Goal: Task Accomplishment & Management: Manage account settings

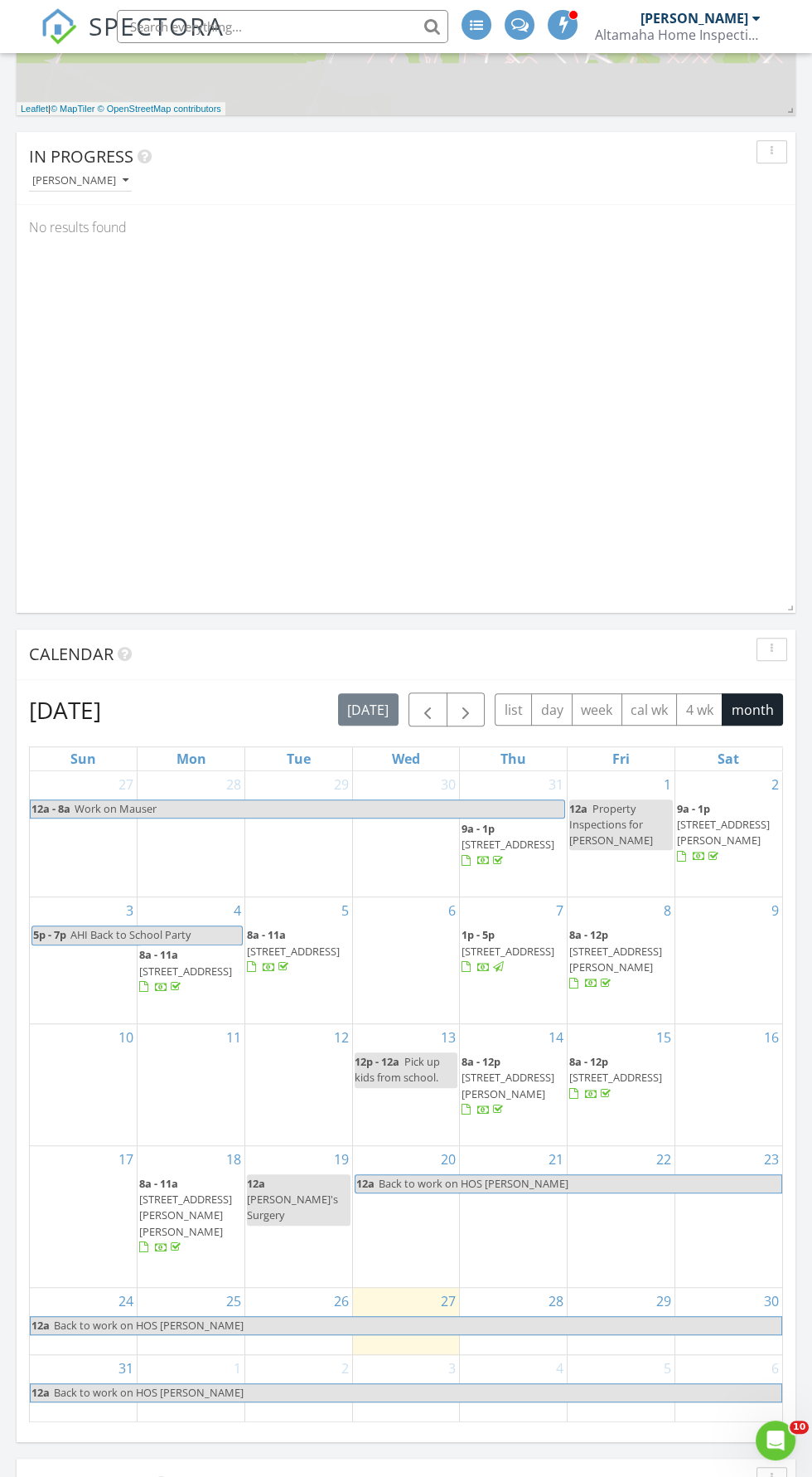
scroll to position [1184, 0]
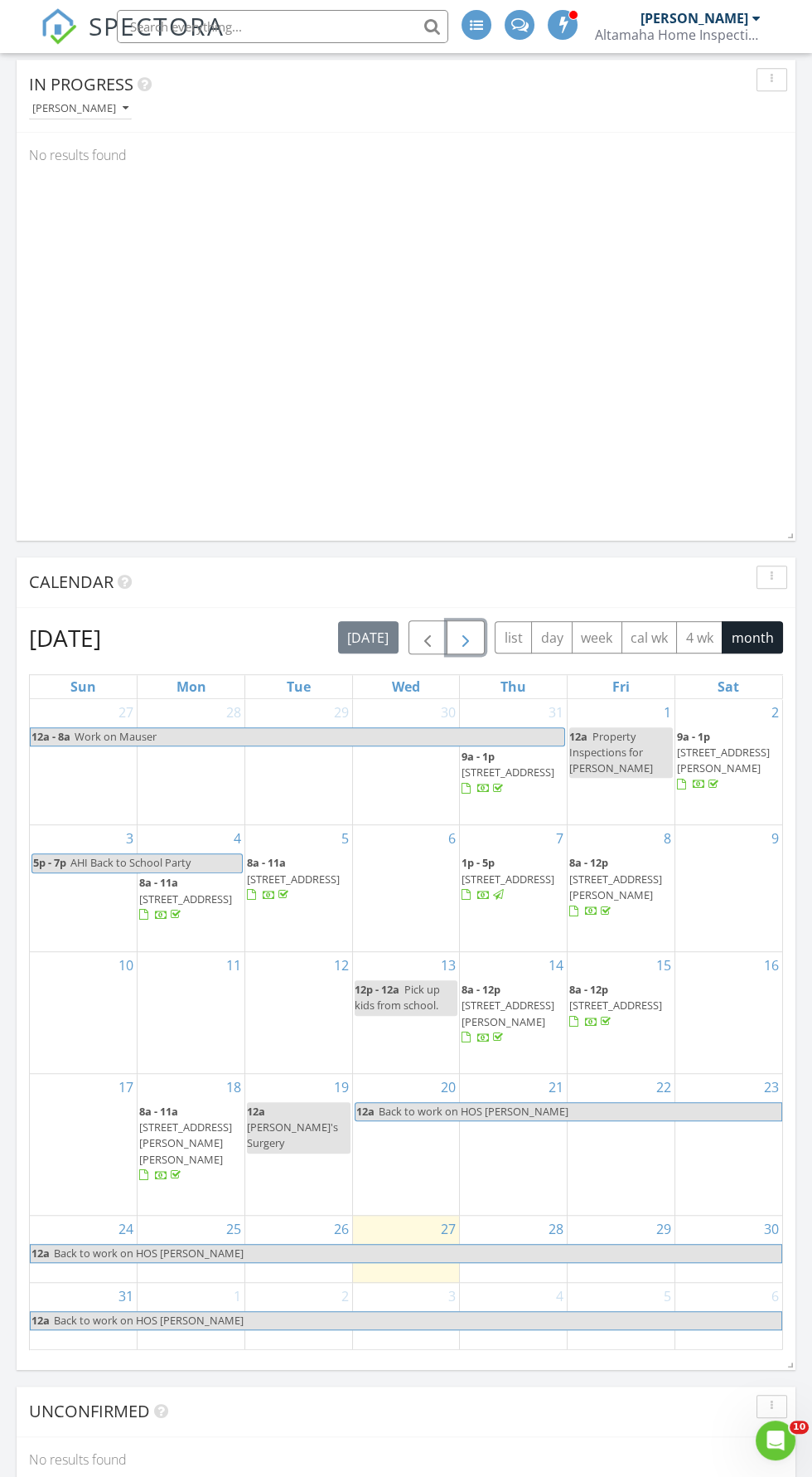
click at [470, 631] on span "button" at bounding box center [466, 638] width 20 height 20
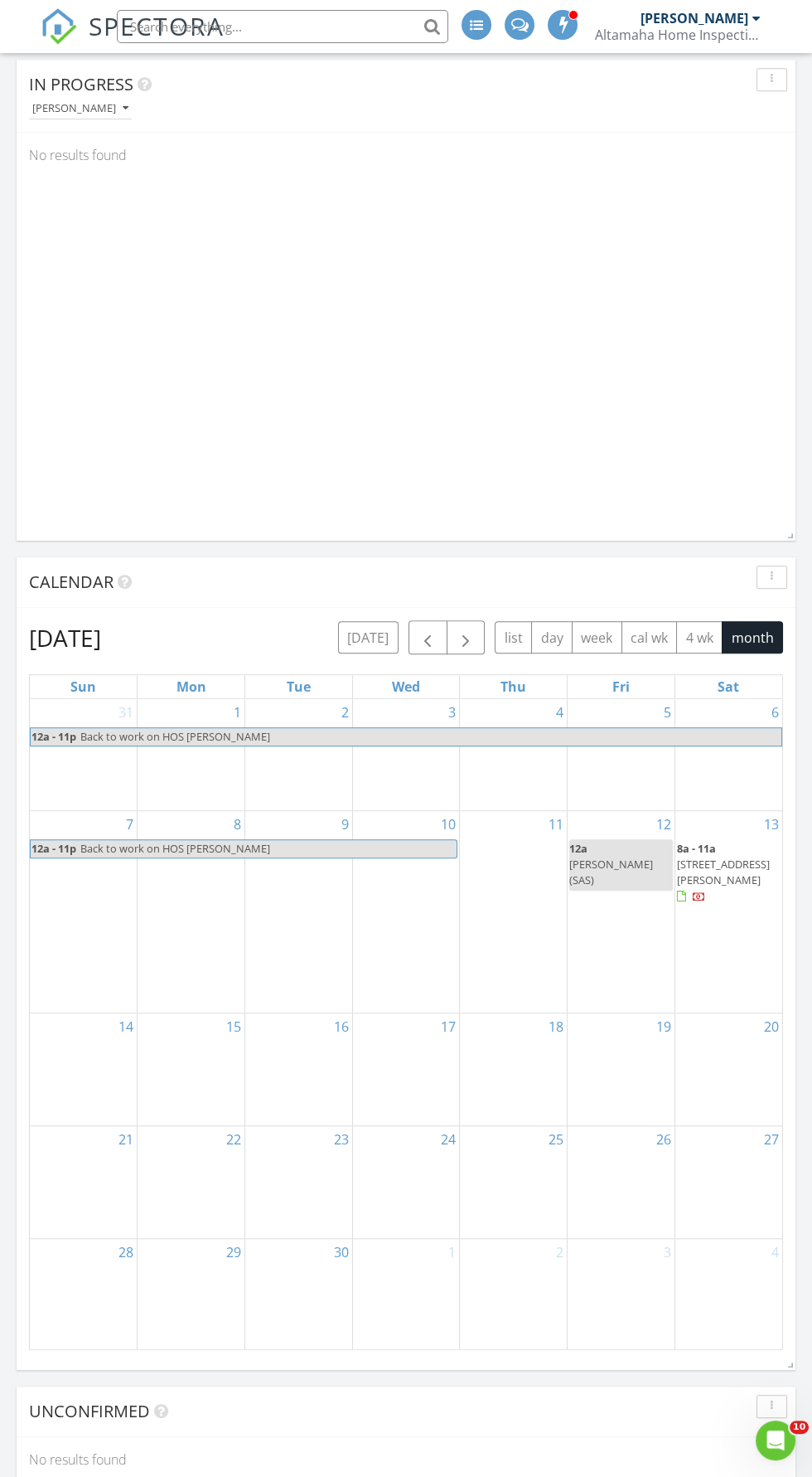
click at [534, 870] on div "11" at bounding box center [513, 911] width 107 height 201
click at [517, 870] on div "11" at bounding box center [513, 911] width 107 height 201
click at [538, 872] on div "11" at bounding box center [513, 911] width 107 height 201
click at [627, 947] on div "12 12a [PERSON_NAME] (SAS)" at bounding box center [621, 911] width 107 height 201
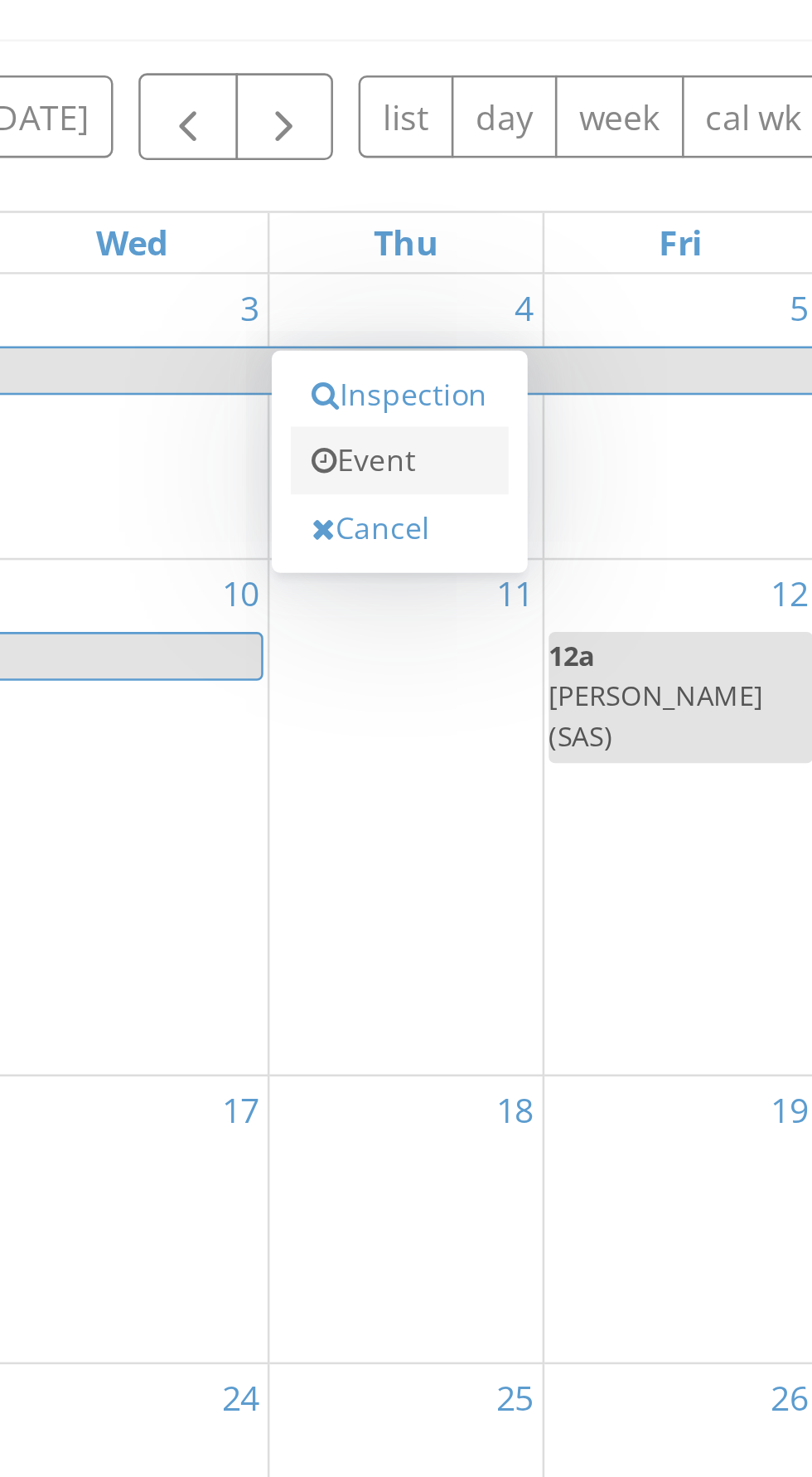
click at [512, 778] on link "Event" at bounding box center [511, 771] width 85 height 27
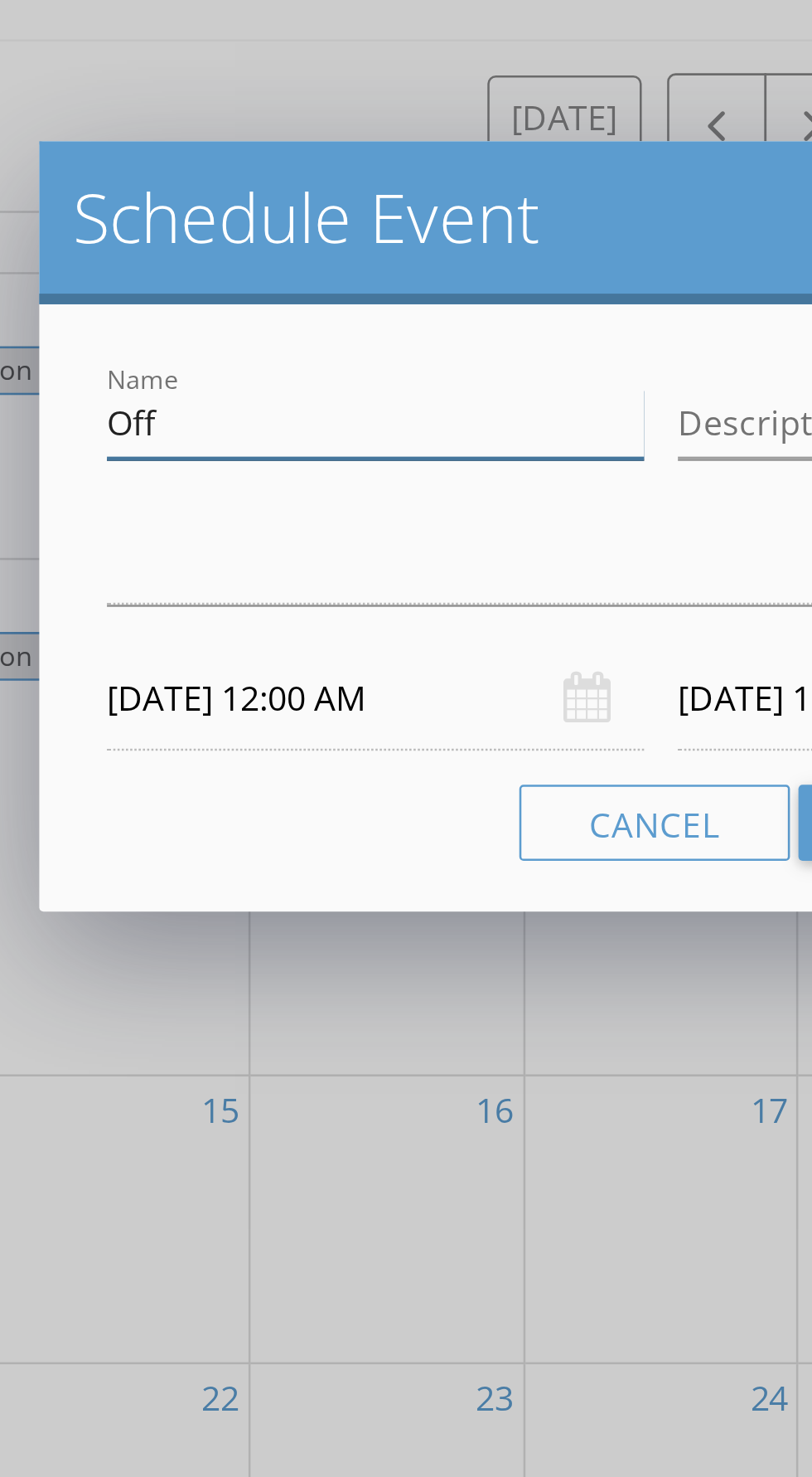
click at [265, 757] on input "Off" at bounding box center [294, 757] width 210 height 28
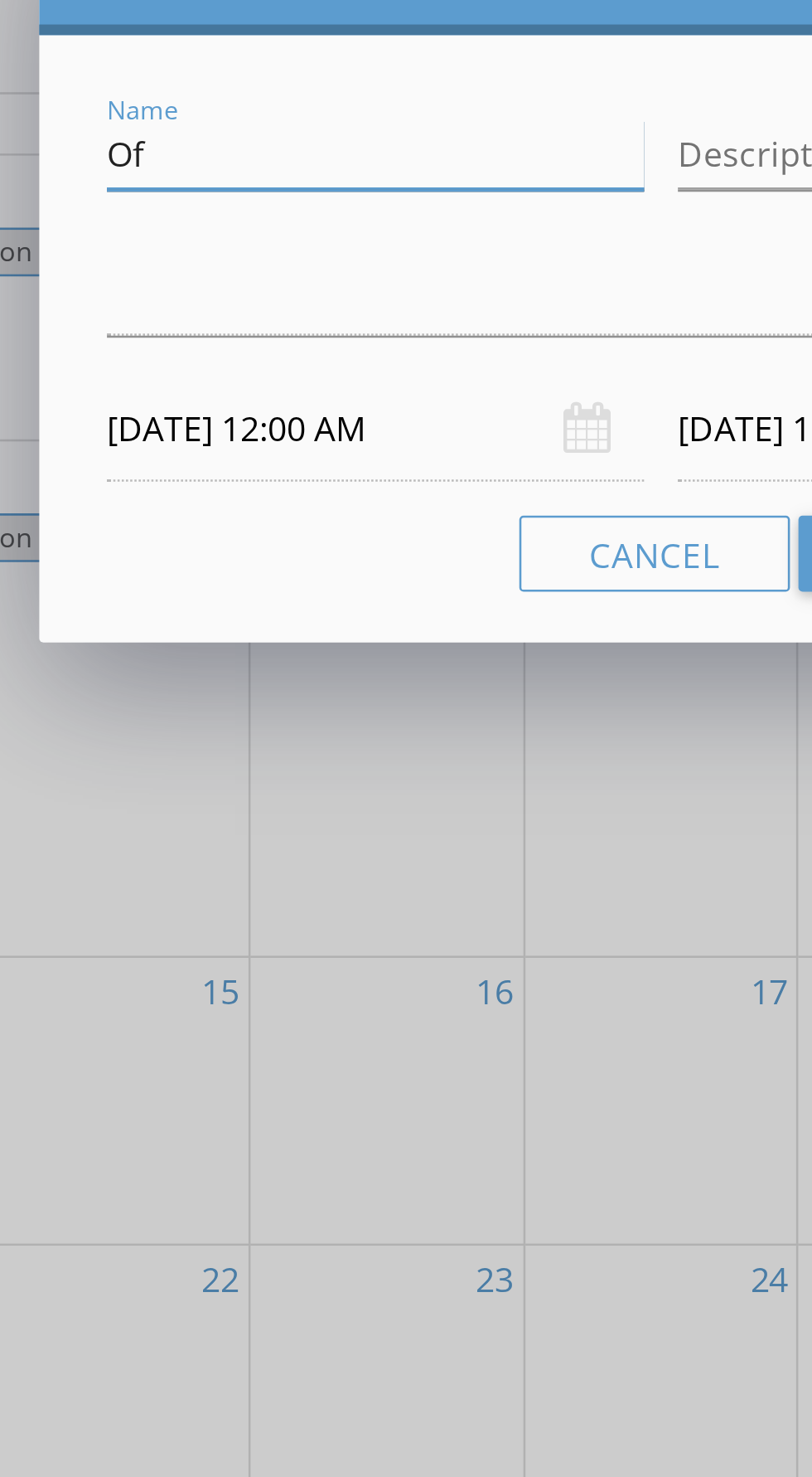
type input "O"
type input "Lunch with [PERSON_NAME]"
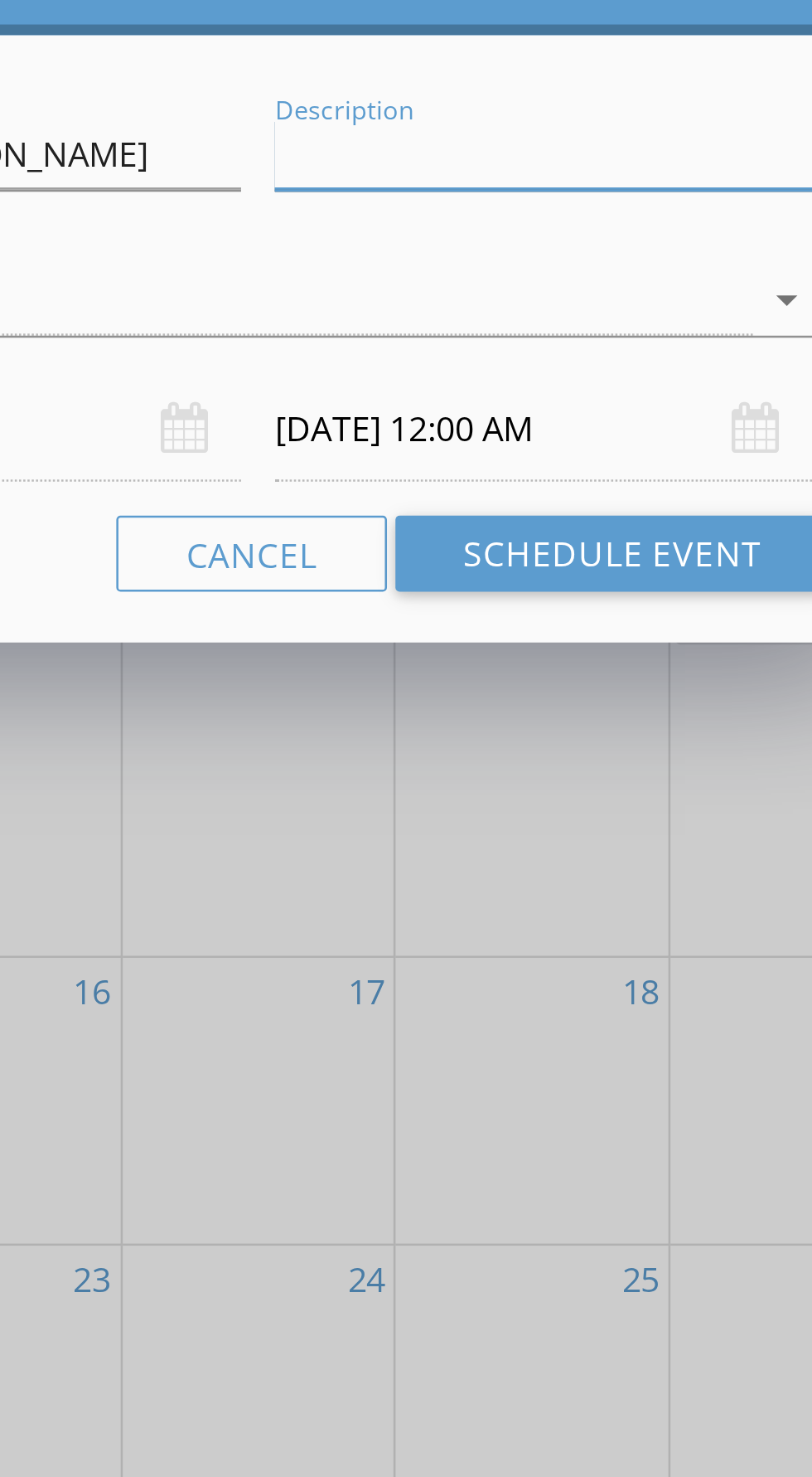
click at [501, 699] on input "Description" at bounding box center [517, 699] width 210 height 28
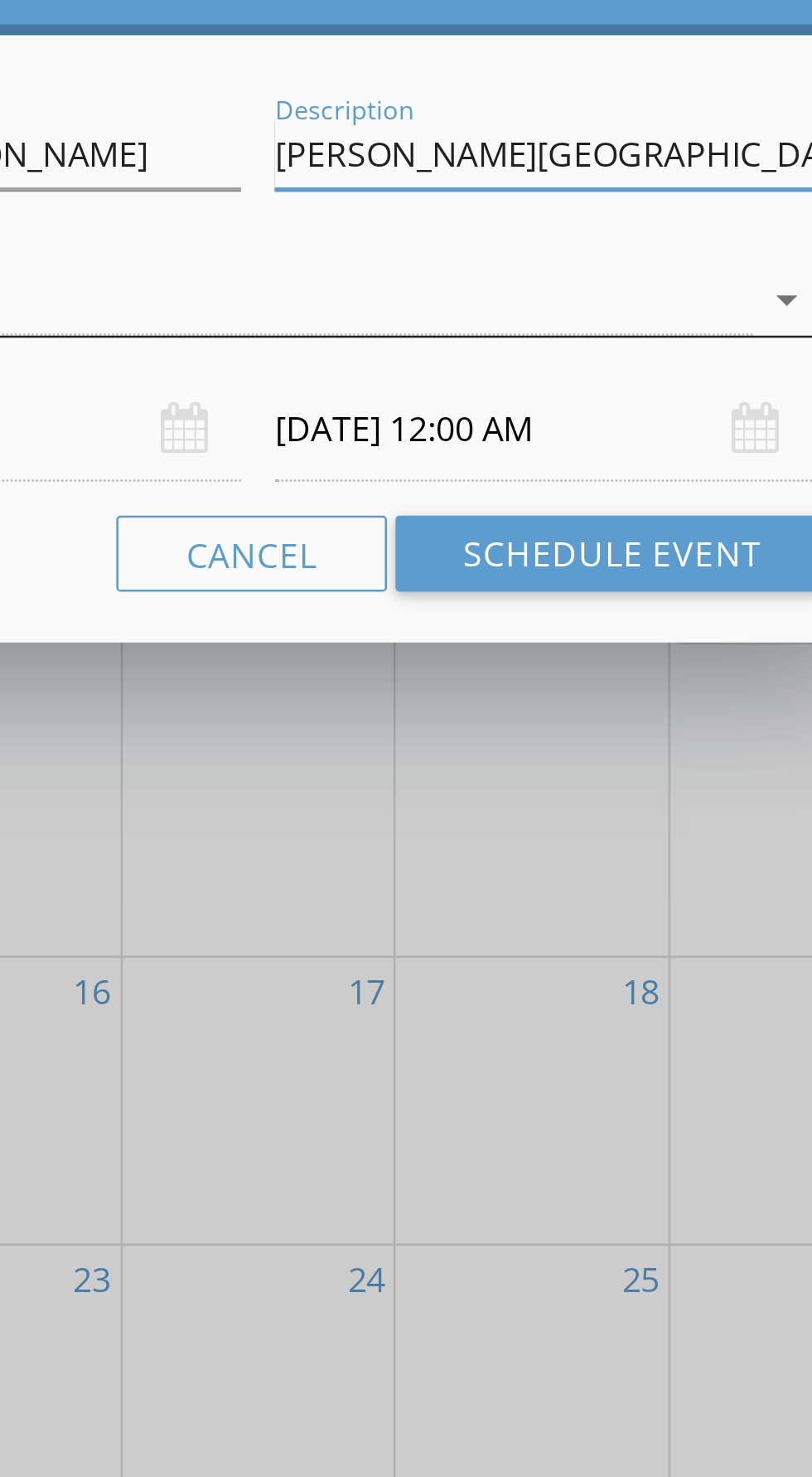
type input "[PERSON_NAME][GEOGRAPHIC_DATA]"
click at [596, 761] on div at bounding box center [394, 756] width 411 height 28
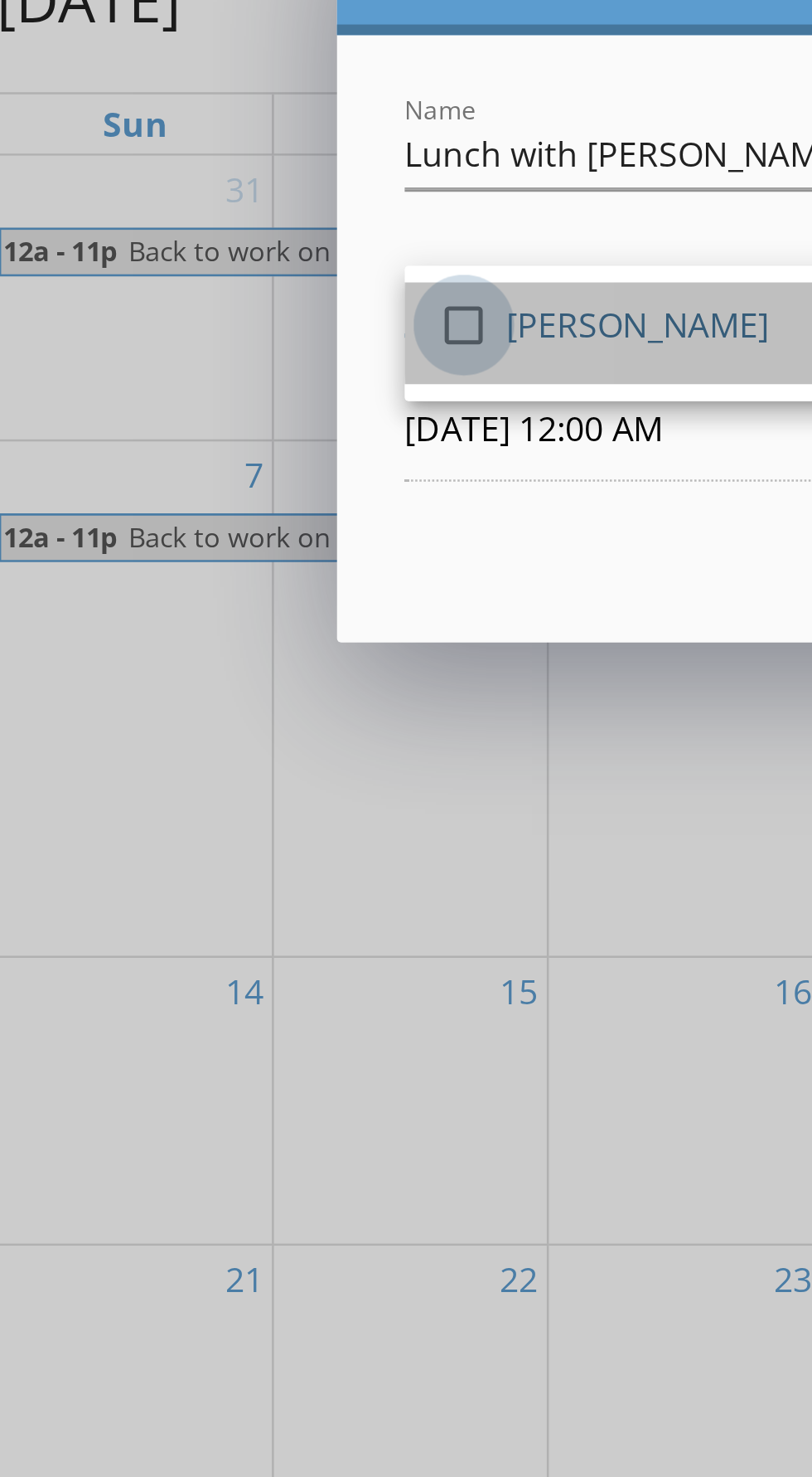
click at [213, 767] on div at bounding box center [212, 765] width 28 height 28
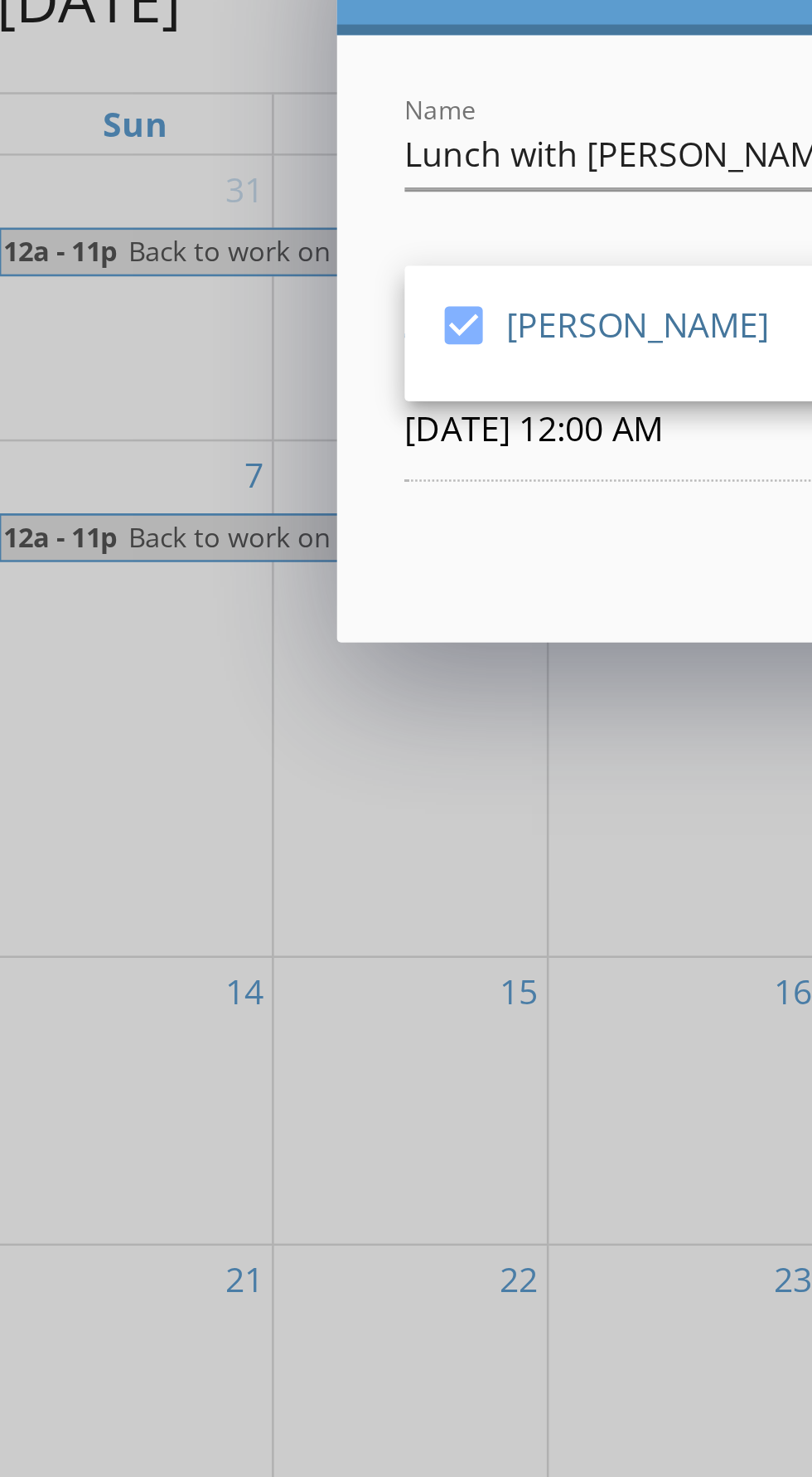
click at [288, 806] on input "[DATE] 12:00 AM" at bounding box center [294, 806] width 210 height 40
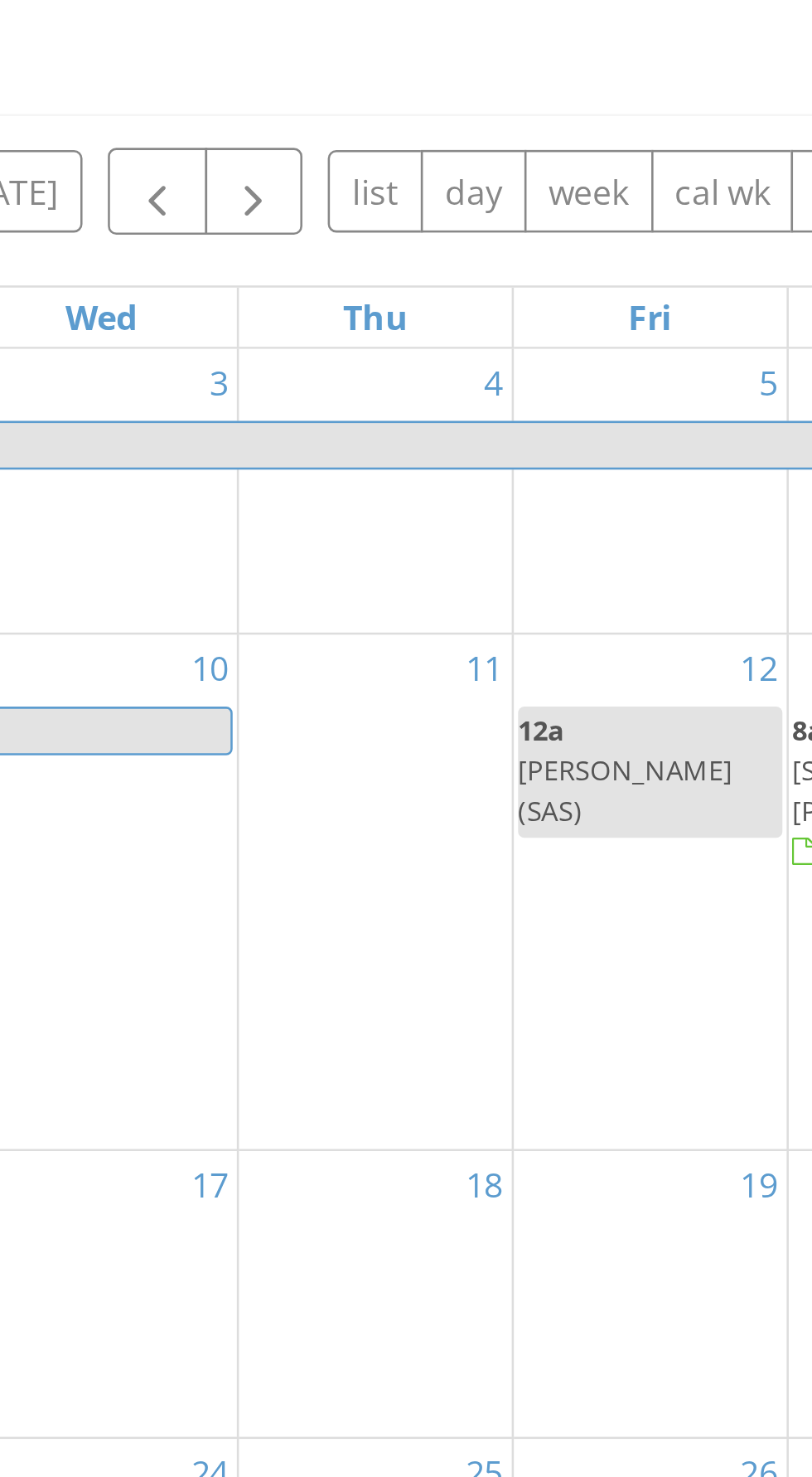
click at [525, 876] on div "11" at bounding box center [513, 911] width 107 height 201
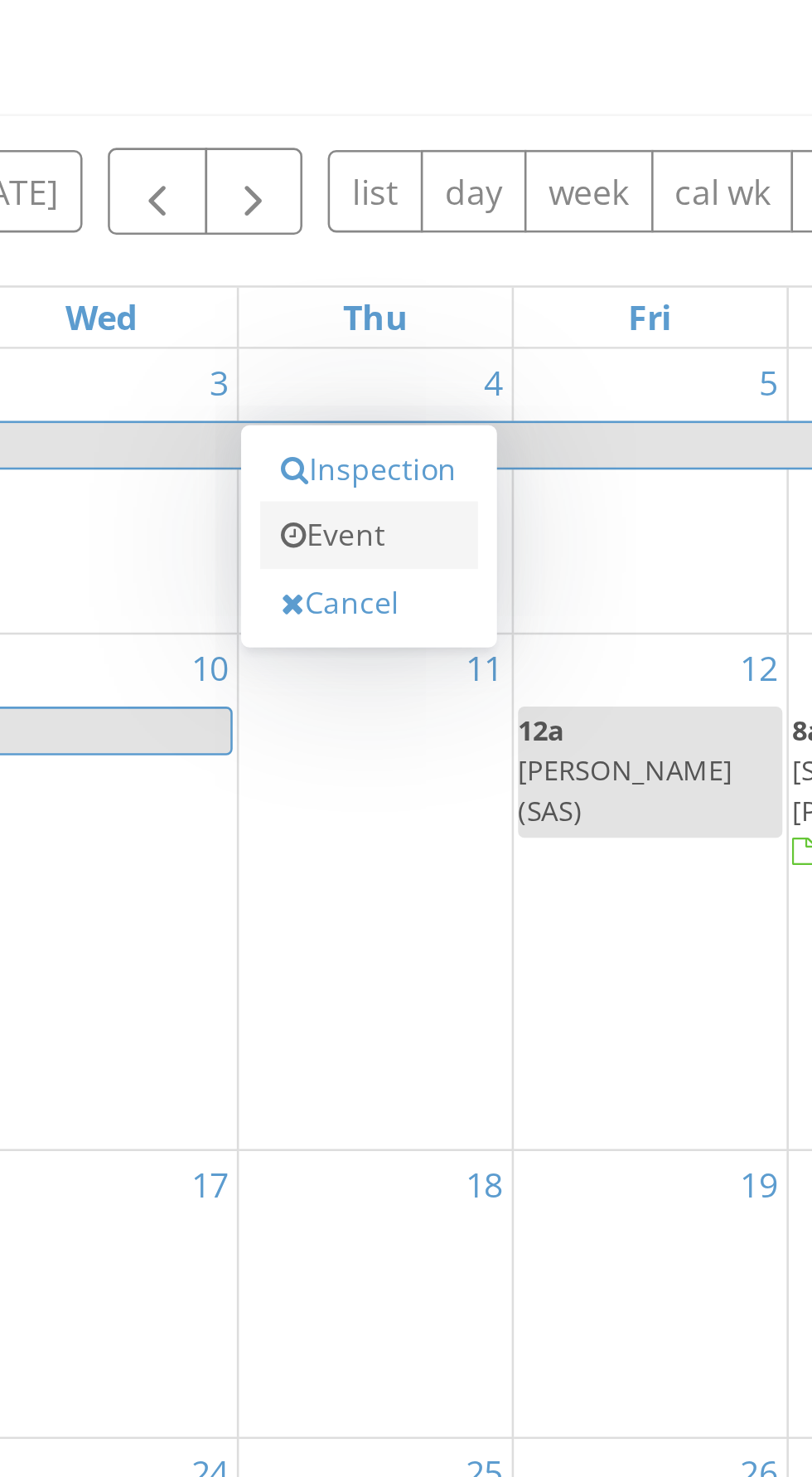
click at [503, 774] on link "Event" at bounding box center [511, 771] width 85 height 27
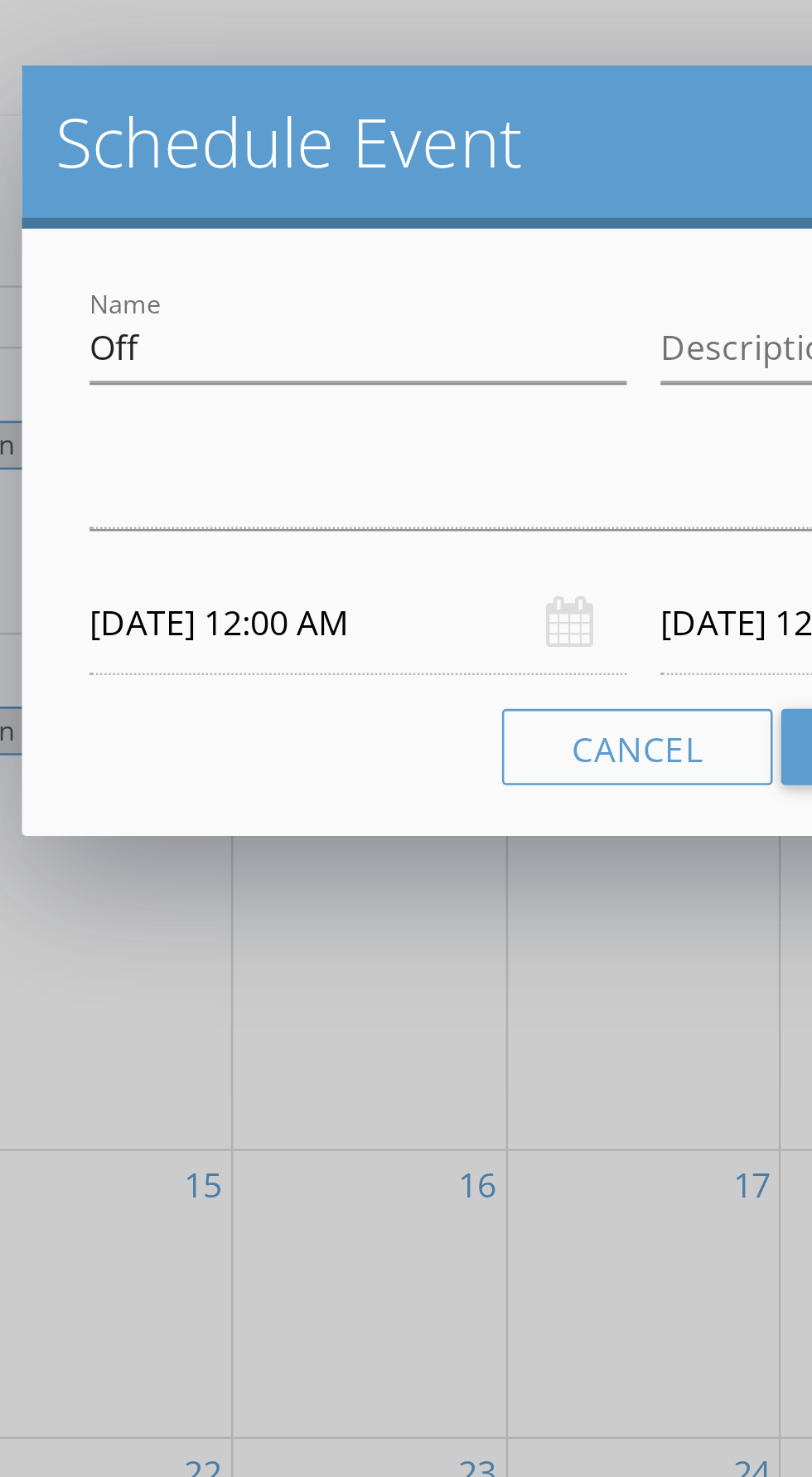
click at [382, 806] on div "[DATE] 12:00 AM" at bounding box center [294, 806] width 210 height 40
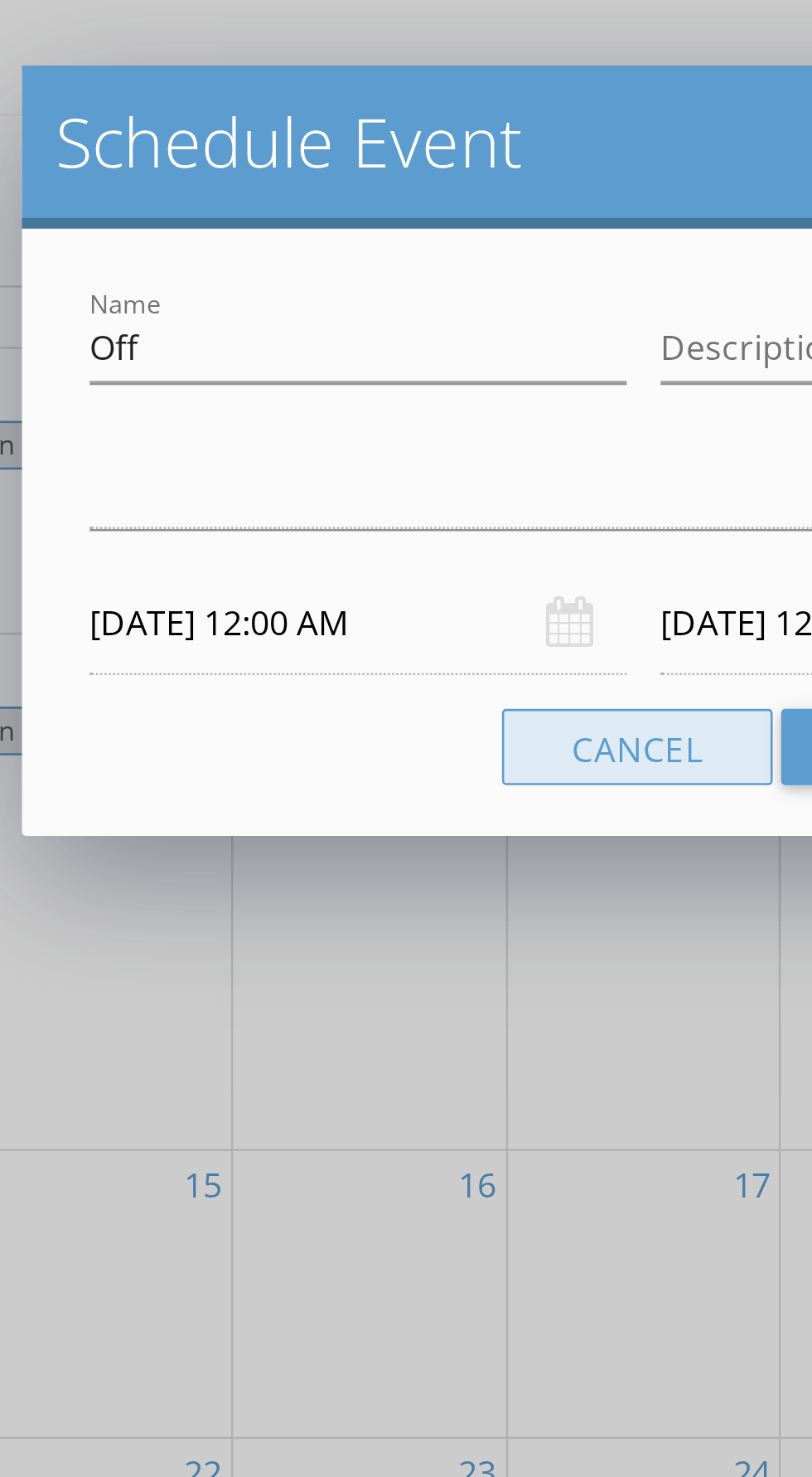
click at [379, 804] on div "[DATE] 12:00 AM" at bounding box center [294, 806] width 210 height 40
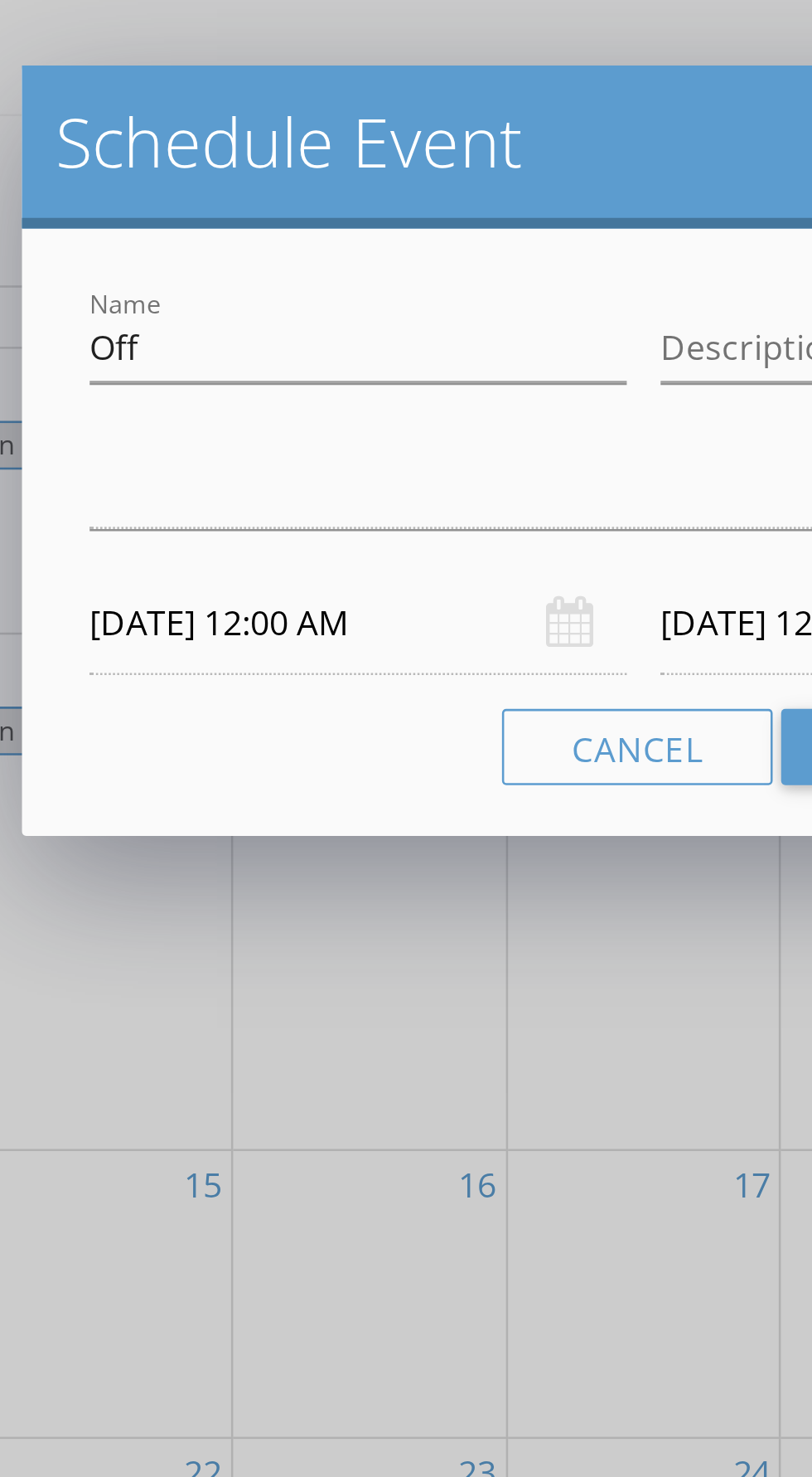
click at [305, 806] on input "[DATE] 12:00 AM" at bounding box center [294, 806] width 210 height 40
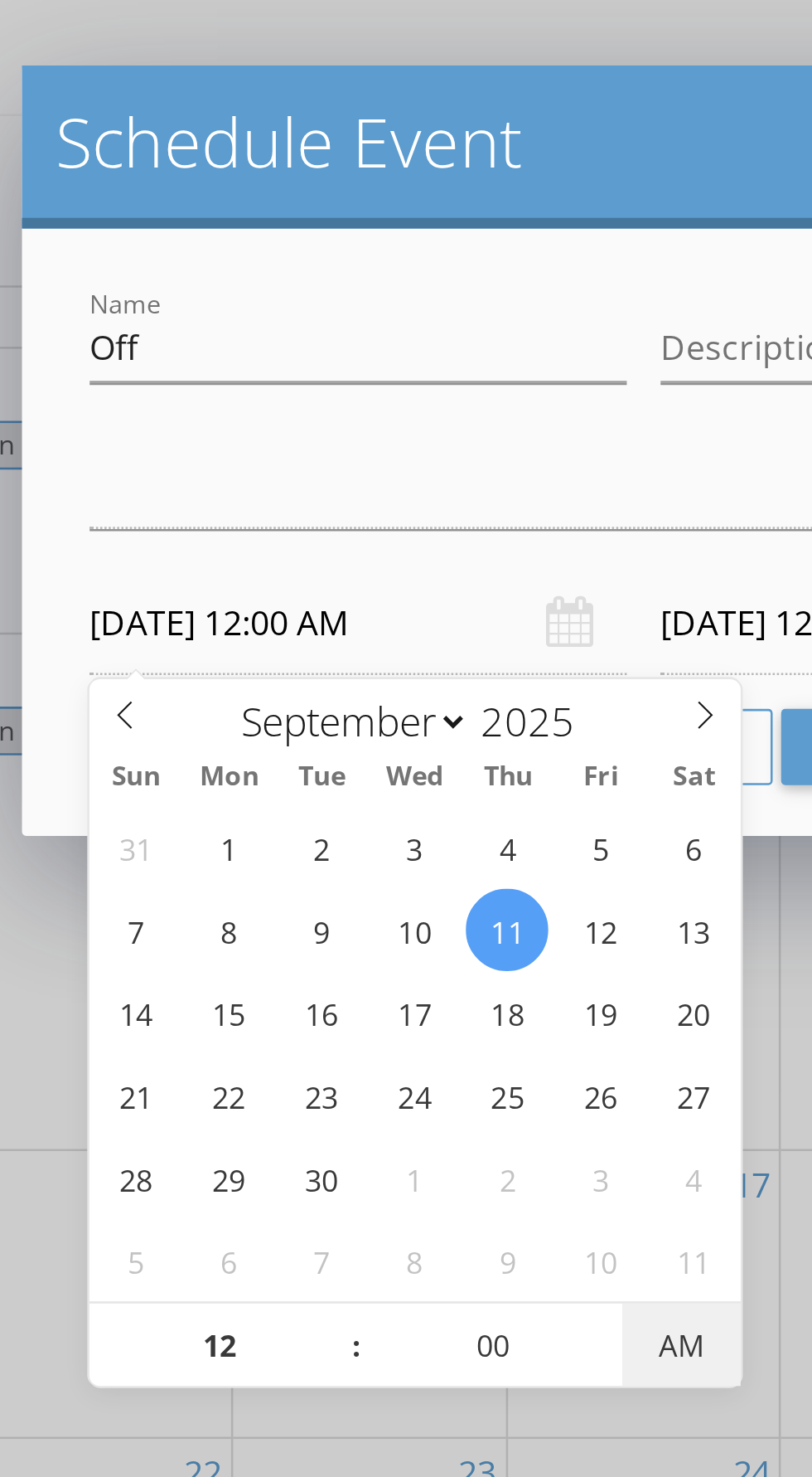
click at [423, 1092] on span "AM" at bounding box center [421, 1089] width 46 height 33
type input "[DATE] 12:00 PM"
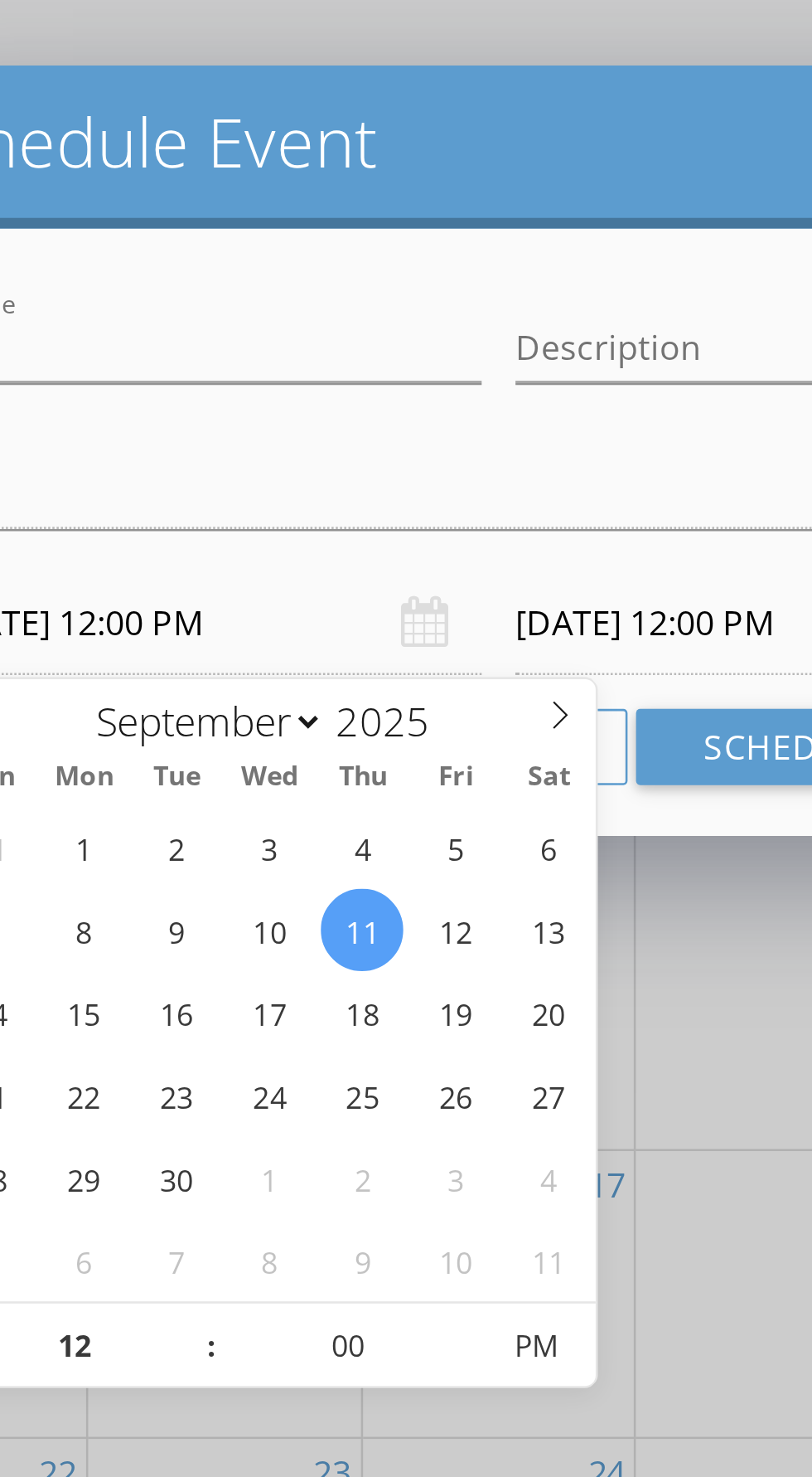
click at [481, 809] on input "[DATE] 12:00 PM" at bounding box center [517, 806] width 210 height 40
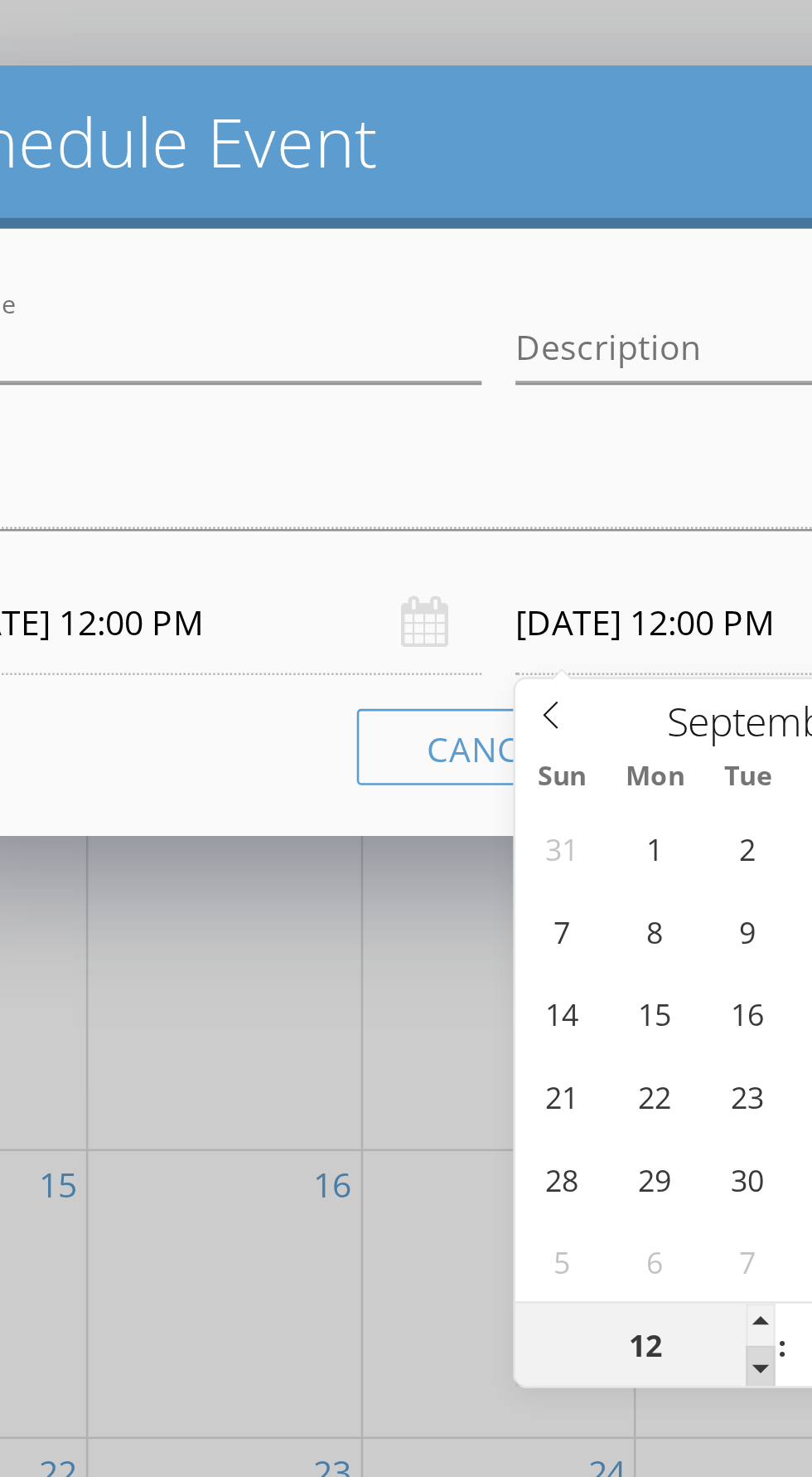
click at [503, 1098] on span at bounding box center [509, 1097] width 12 height 17
type input "11"
type input "[DATE] 11:00 AM"
click at [506, 1079] on span at bounding box center [509, 1081] width 12 height 17
type input "12"
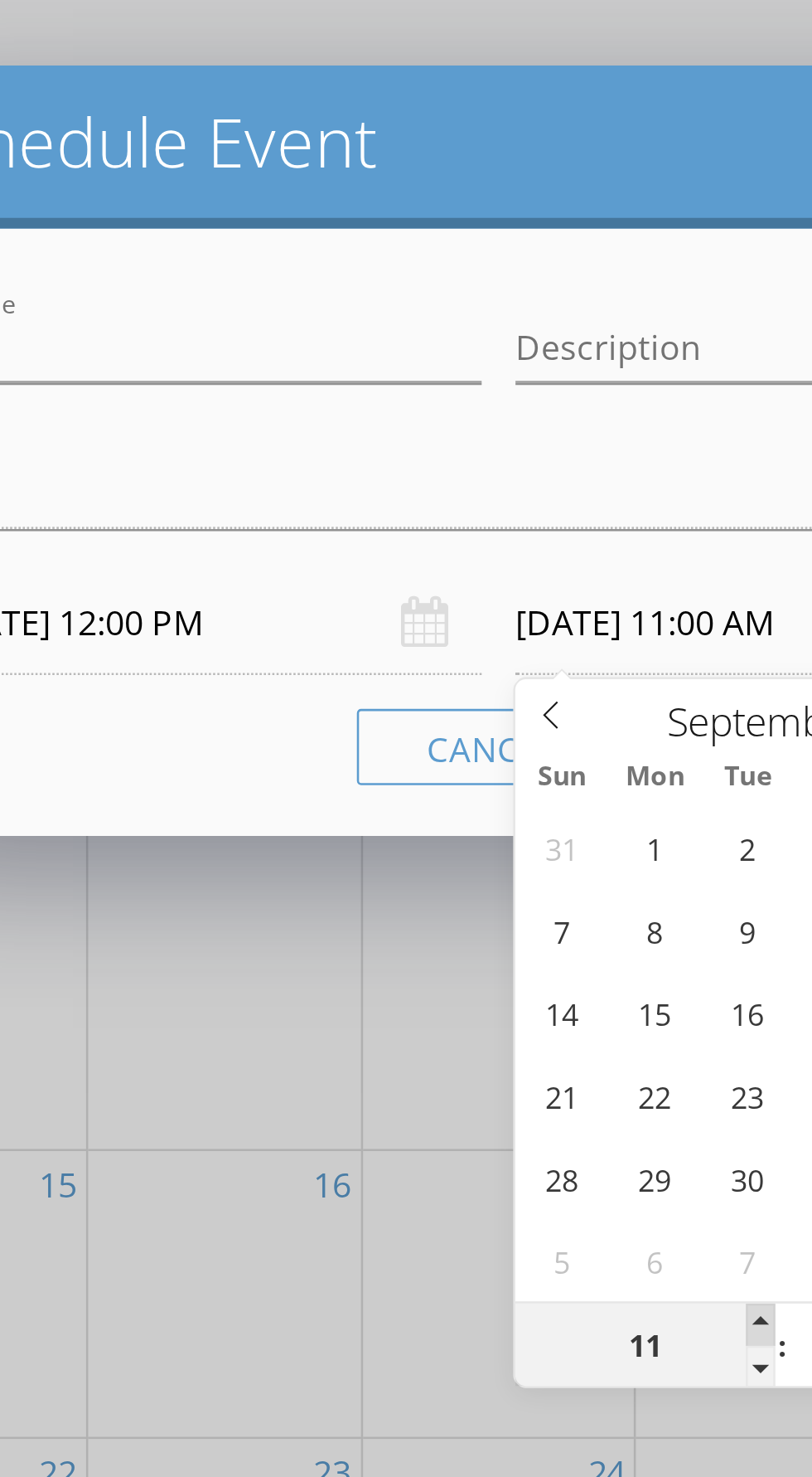
type input "[DATE] 12:00 PM"
click at [510, 1079] on span at bounding box center [509, 1081] width 12 height 17
type input "01"
type input "[DATE] 1:00 PM"
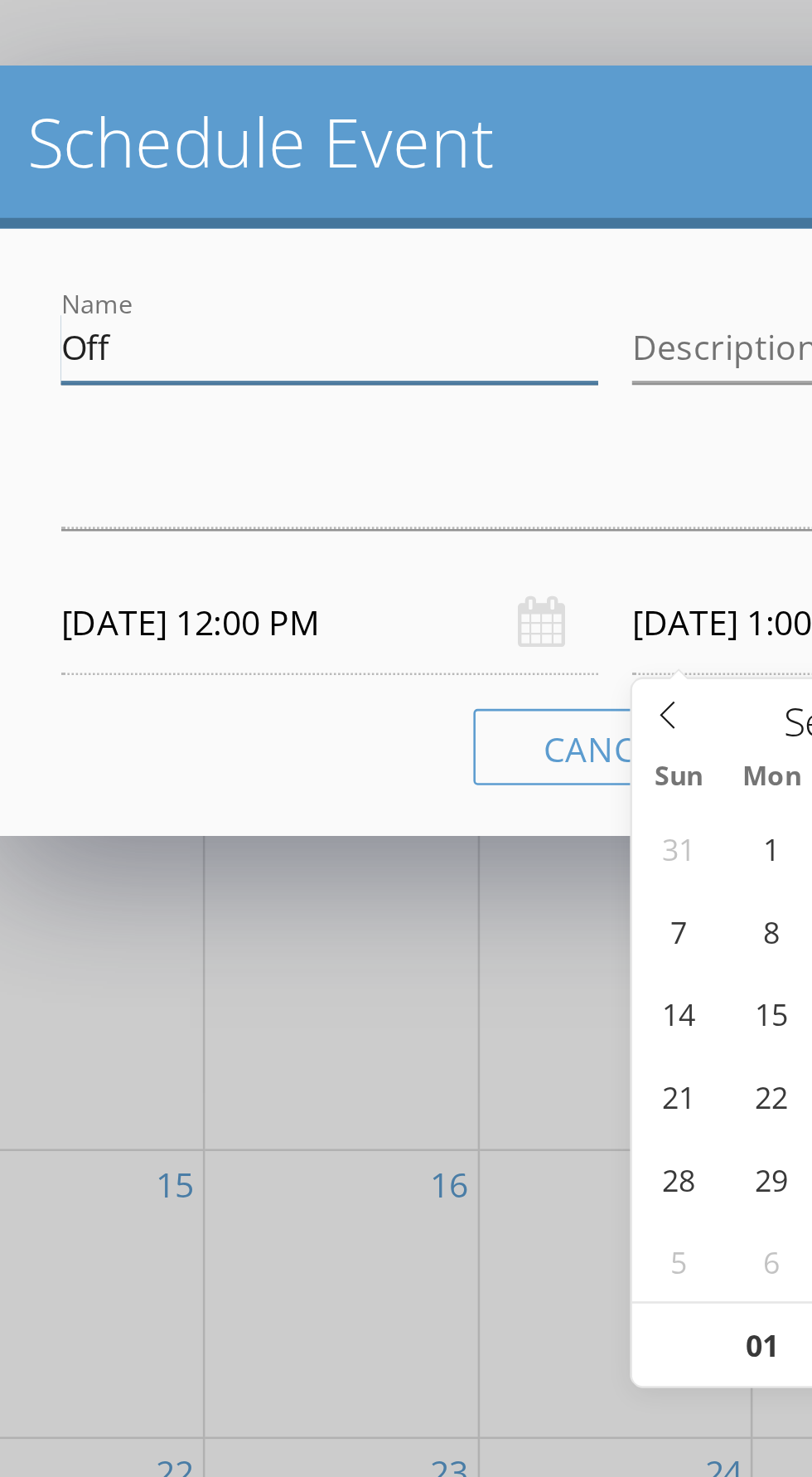
click at [262, 702] on input "Off" at bounding box center [294, 699] width 210 height 28
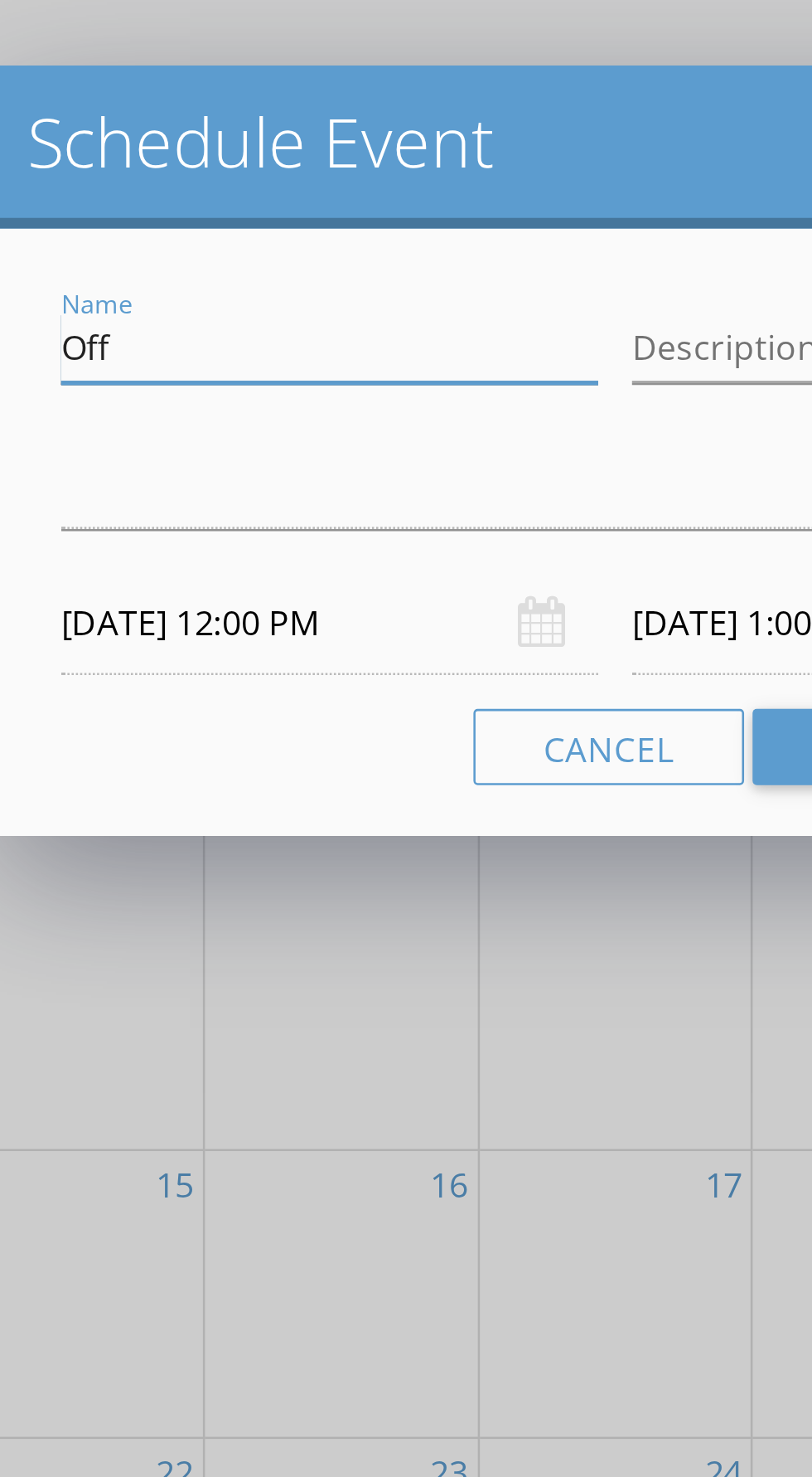
click at [249, 703] on input "Off" at bounding box center [294, 699] width 210 height 28
type input "O"
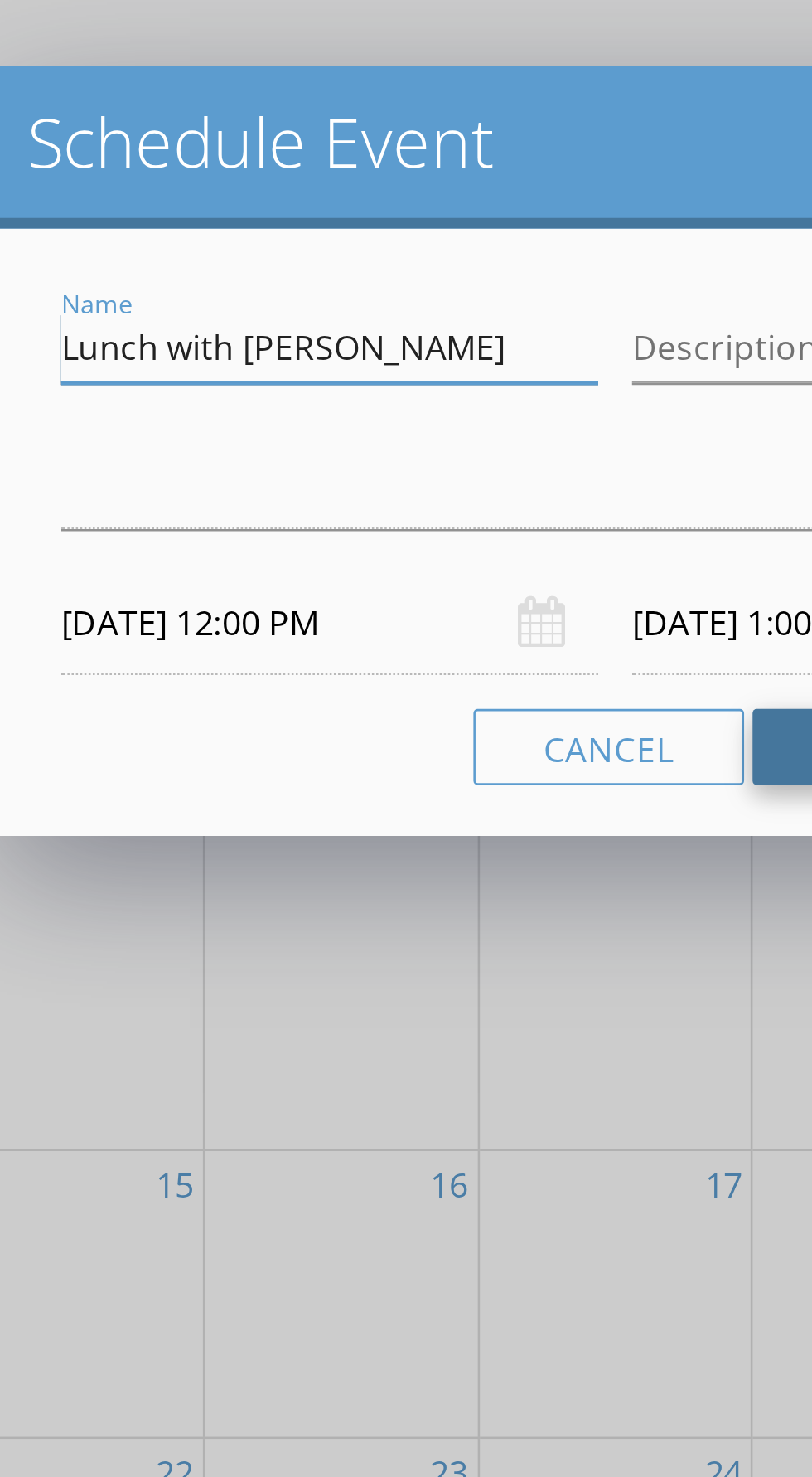
type input "Lunch with [PERSON_NAME]"
click at [479, 852] on button "Schedule Event" at bounding box center [545, 855] width 170 height 29
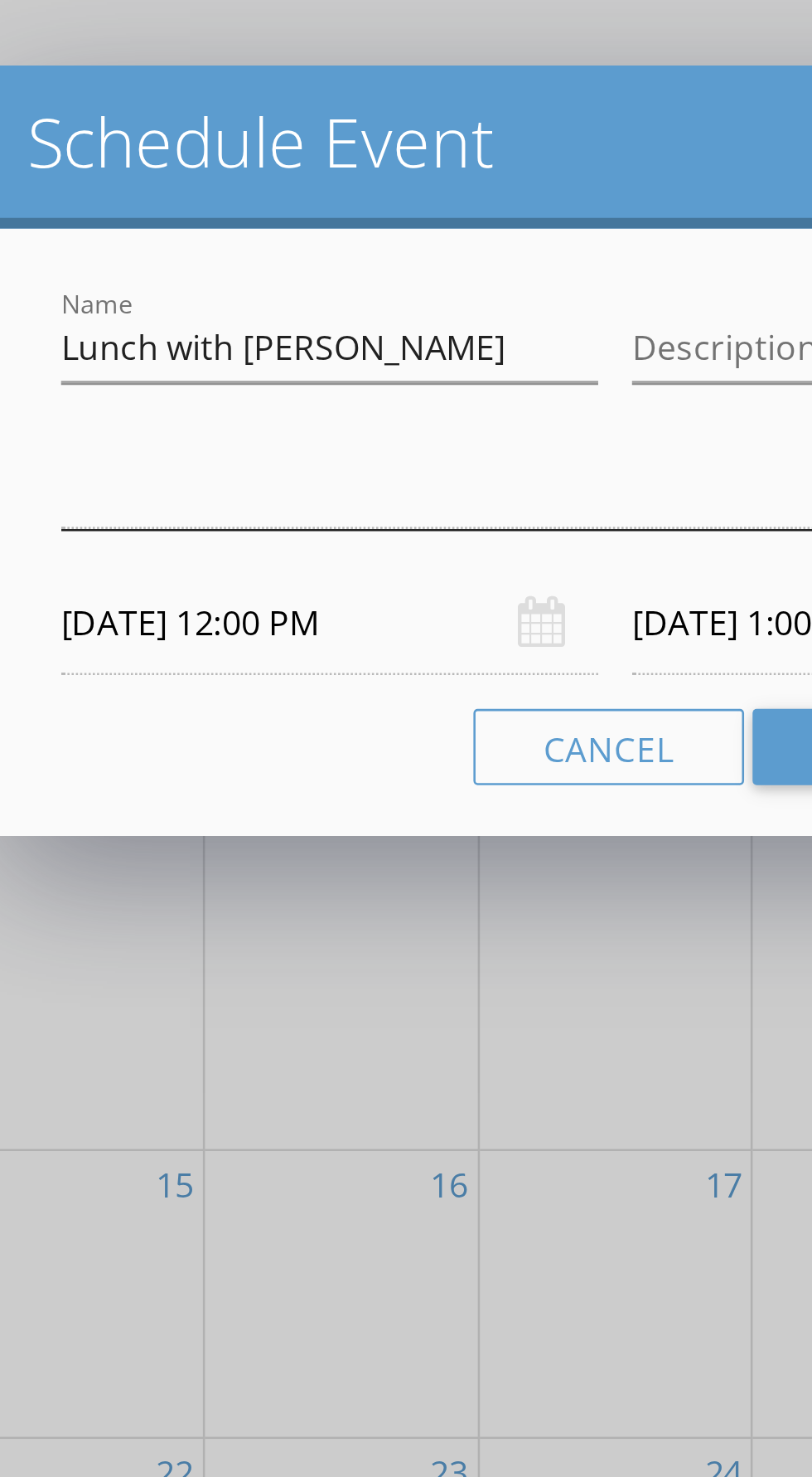
click at [399, 744] on div at bounding box center [394, 756] width 411 height 28
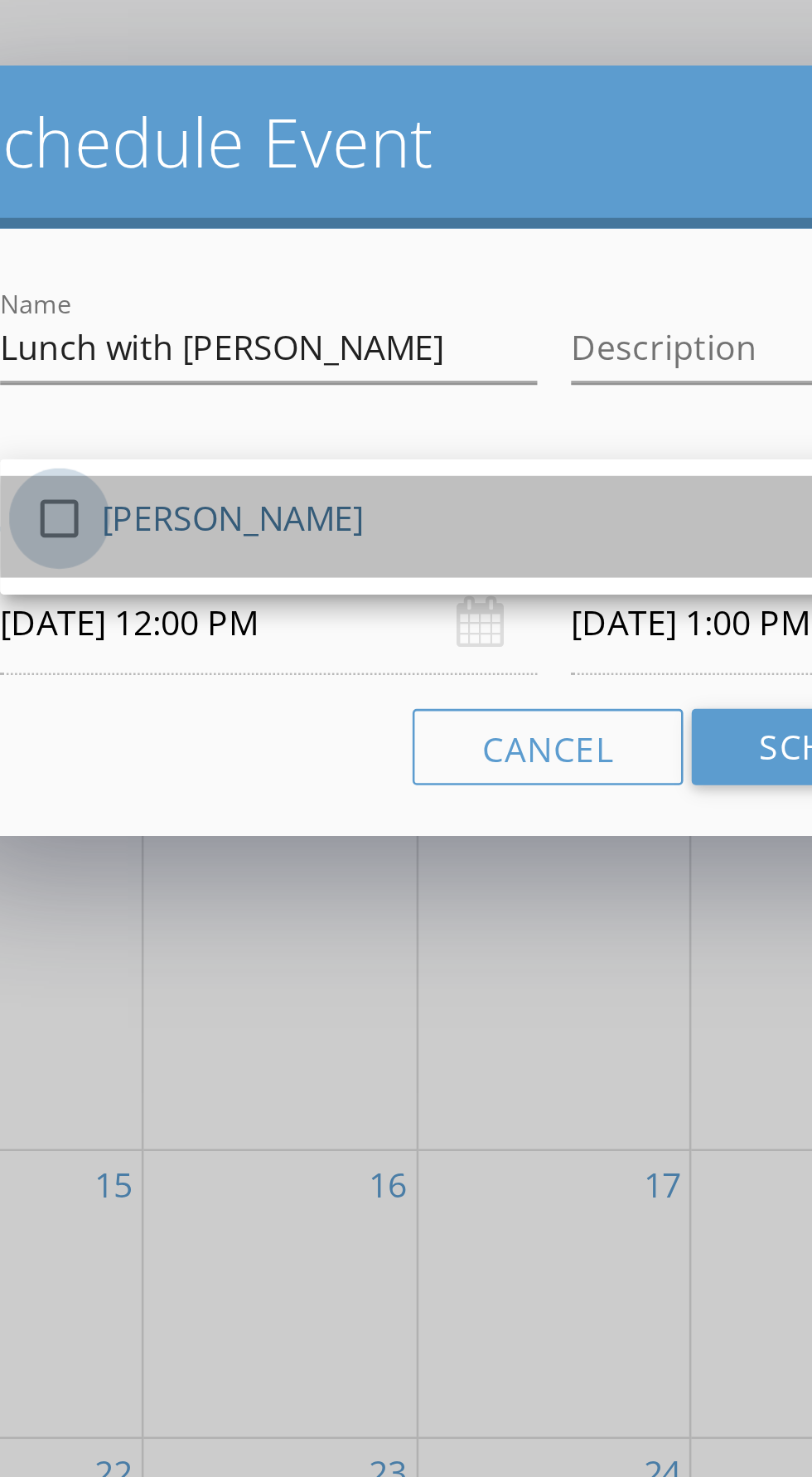
click at [215, 769] on div at bounding box center [212, 765] width 28 height 28
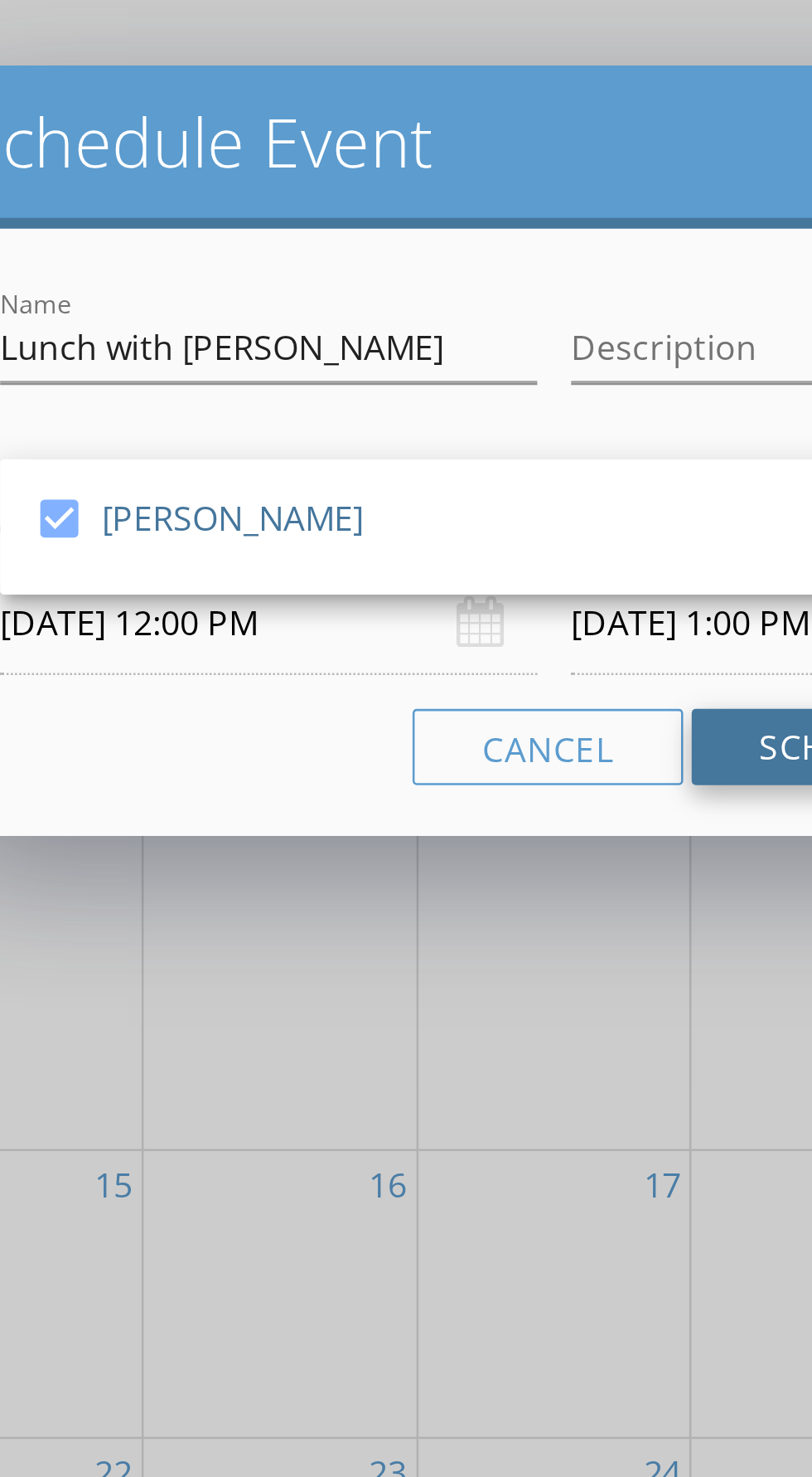
click at [484, 858] on button "Schedule Event" at bounding box center [545, 855] width 170 height 29
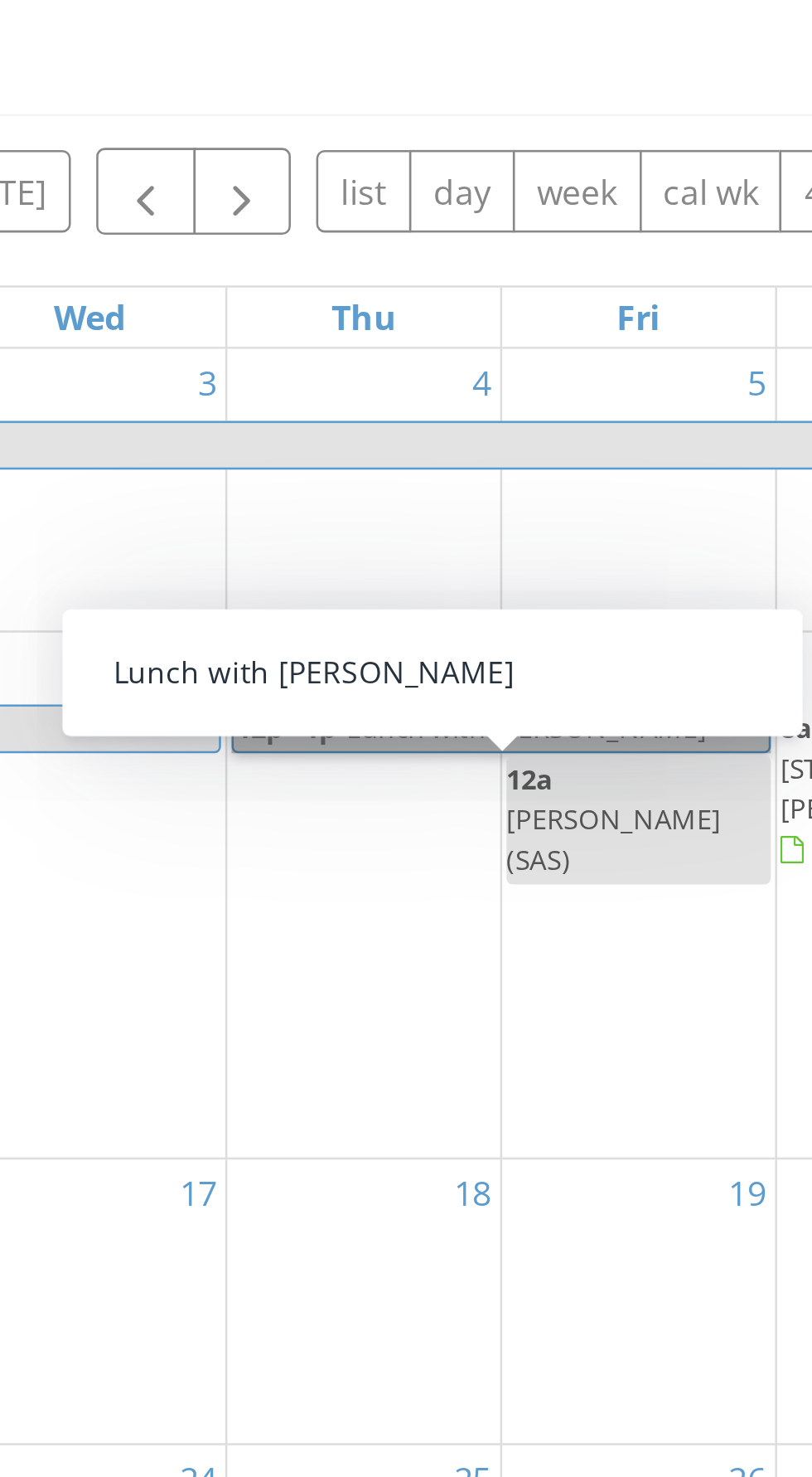
click at [536, 858] on link "12p - 1p Lunch with Benji" at bounding box center [566, 847] width 210 height 19
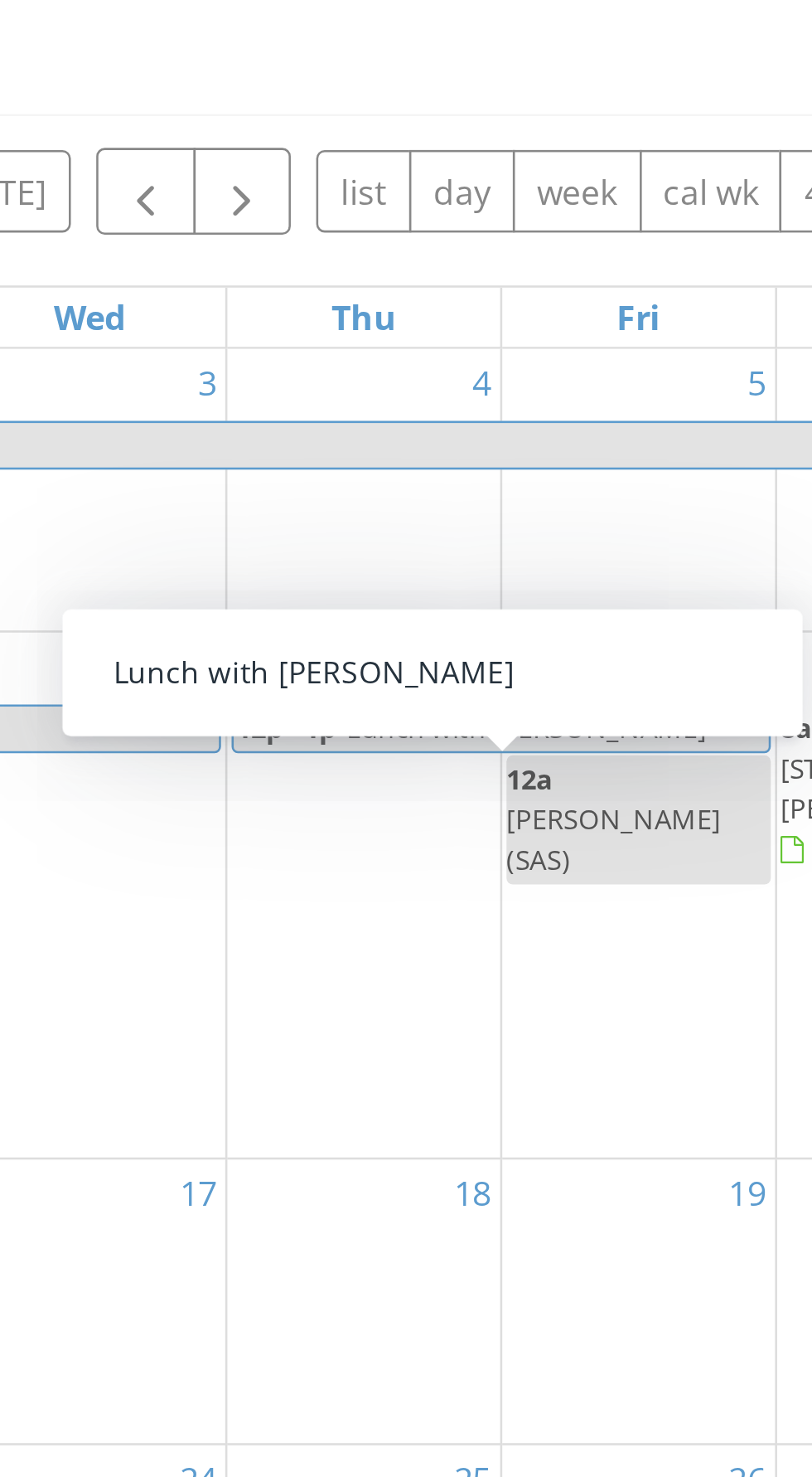
select select "8"
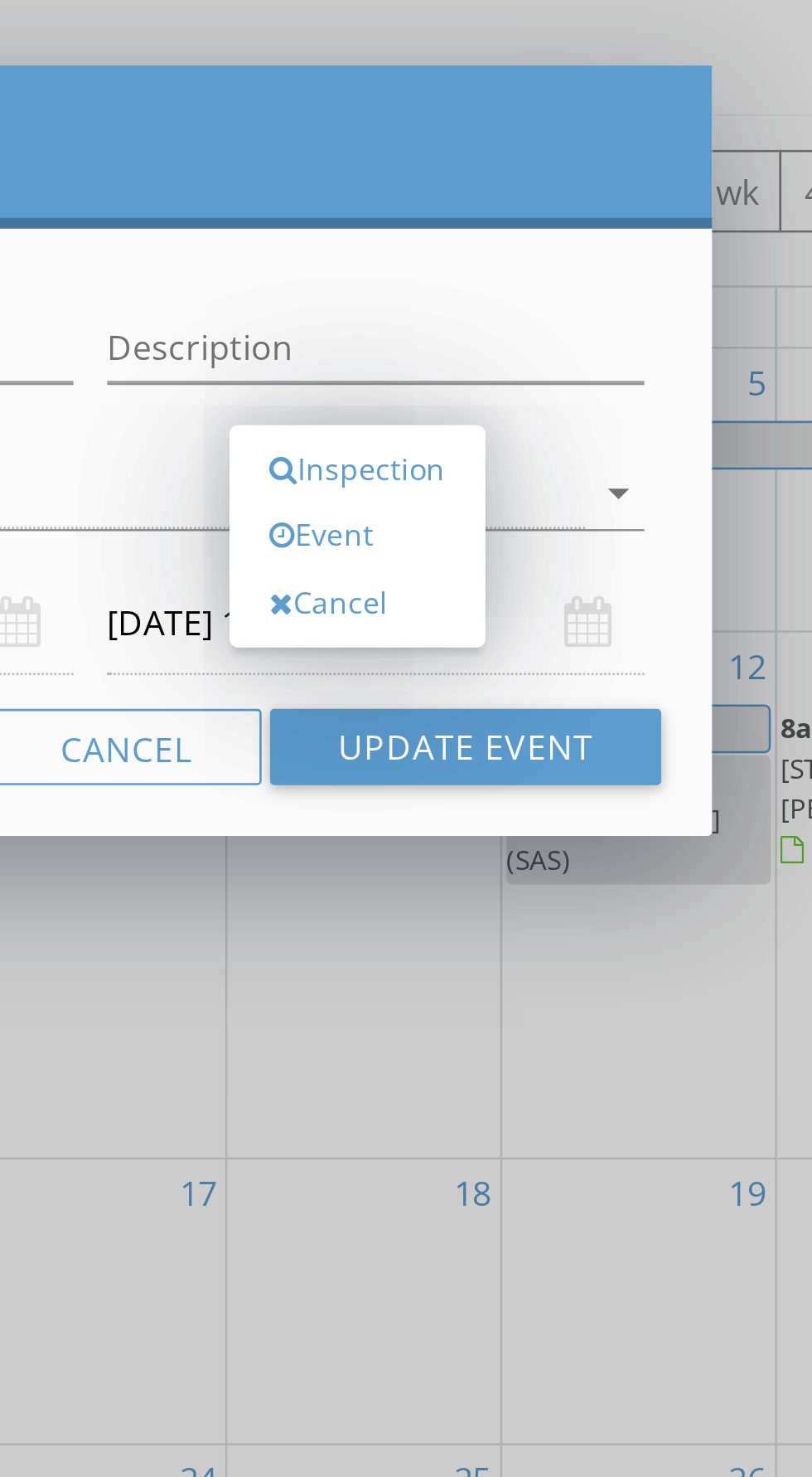
click at [434, 801] on input "[DATE] 1:00 PM" at bounding box center [517, 806] width 210 height 40
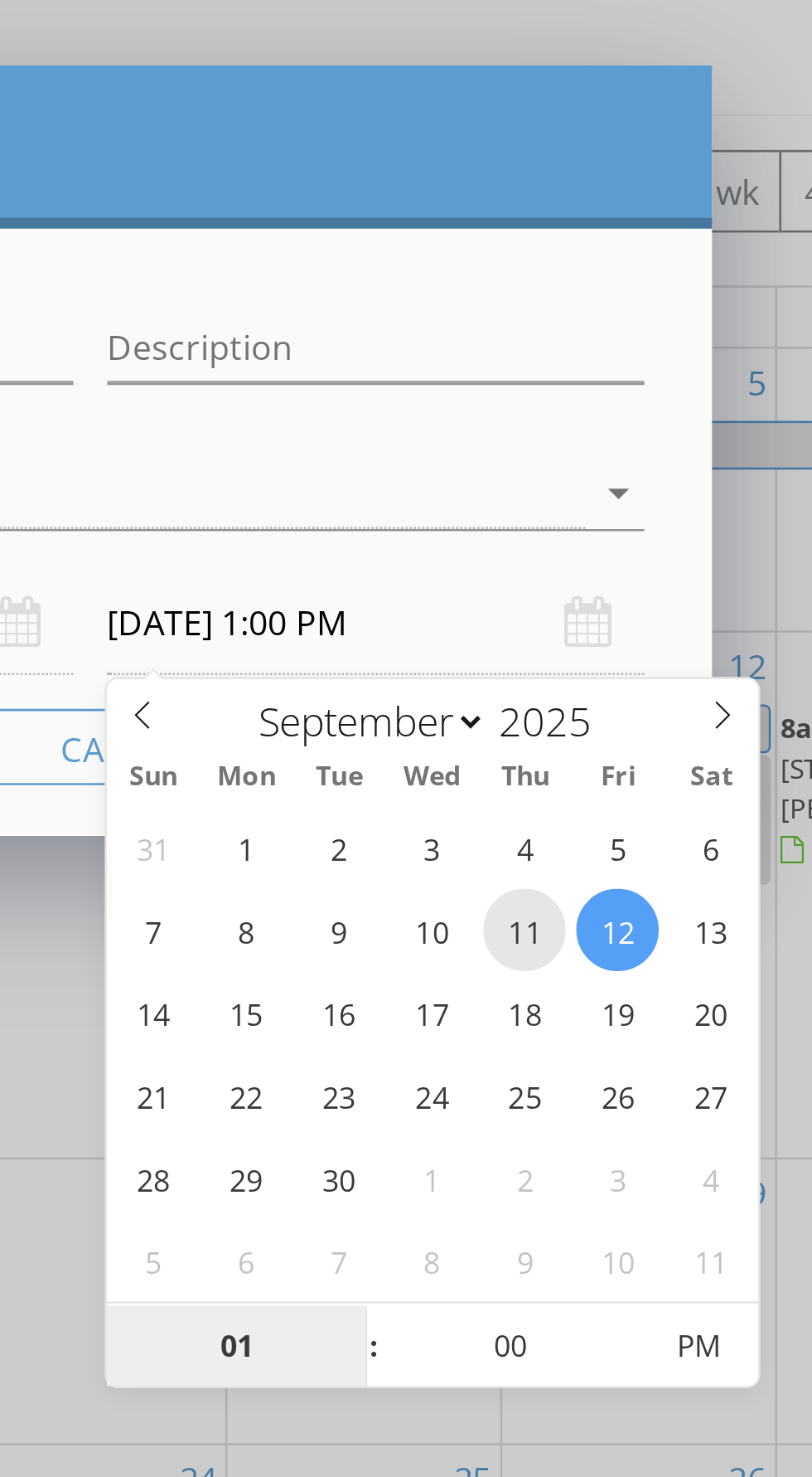
type input "[DATE] 1:00 PM"
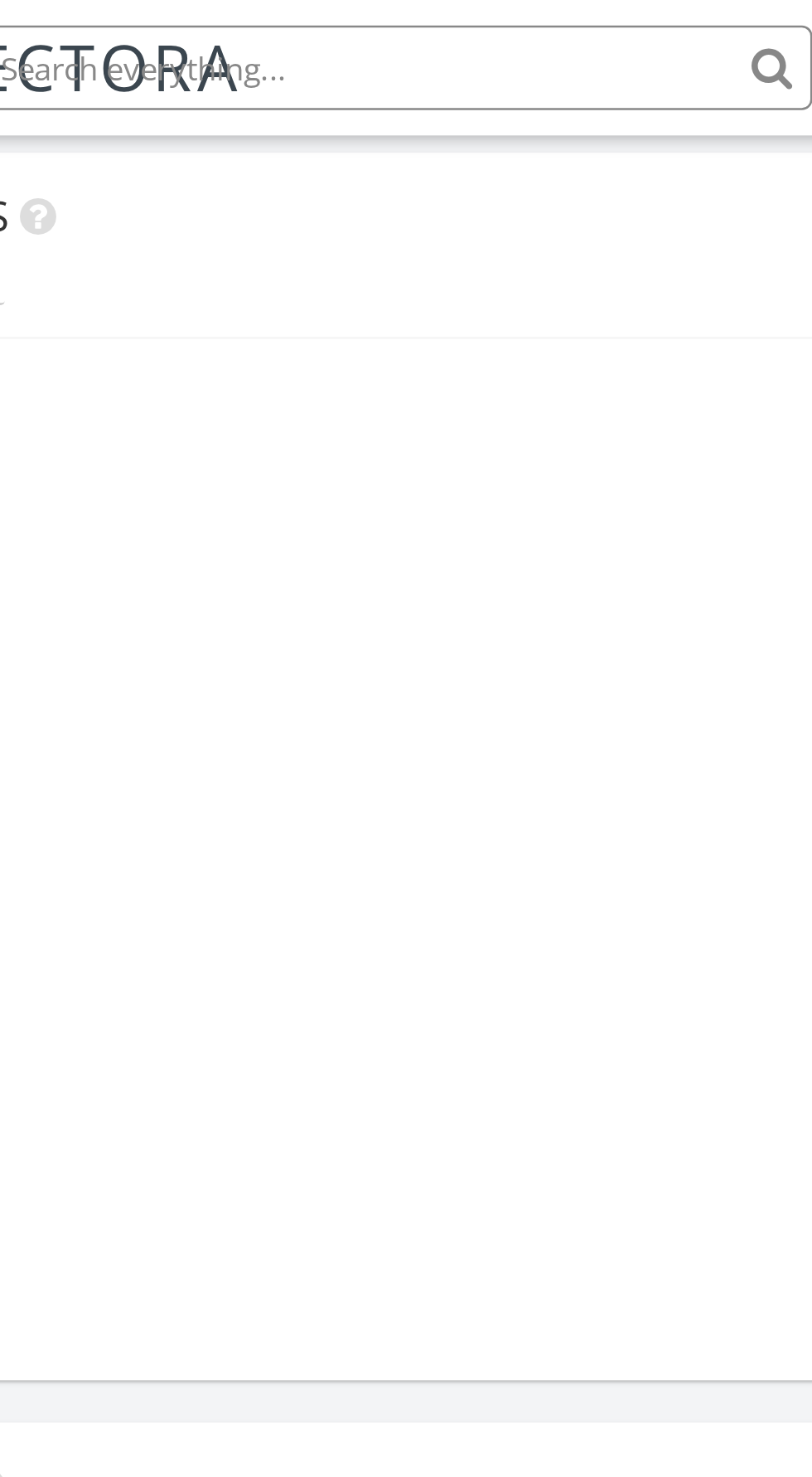
click at [397, 77] on div "In Progress" at bounding box center [394, 84] width 729 height 25
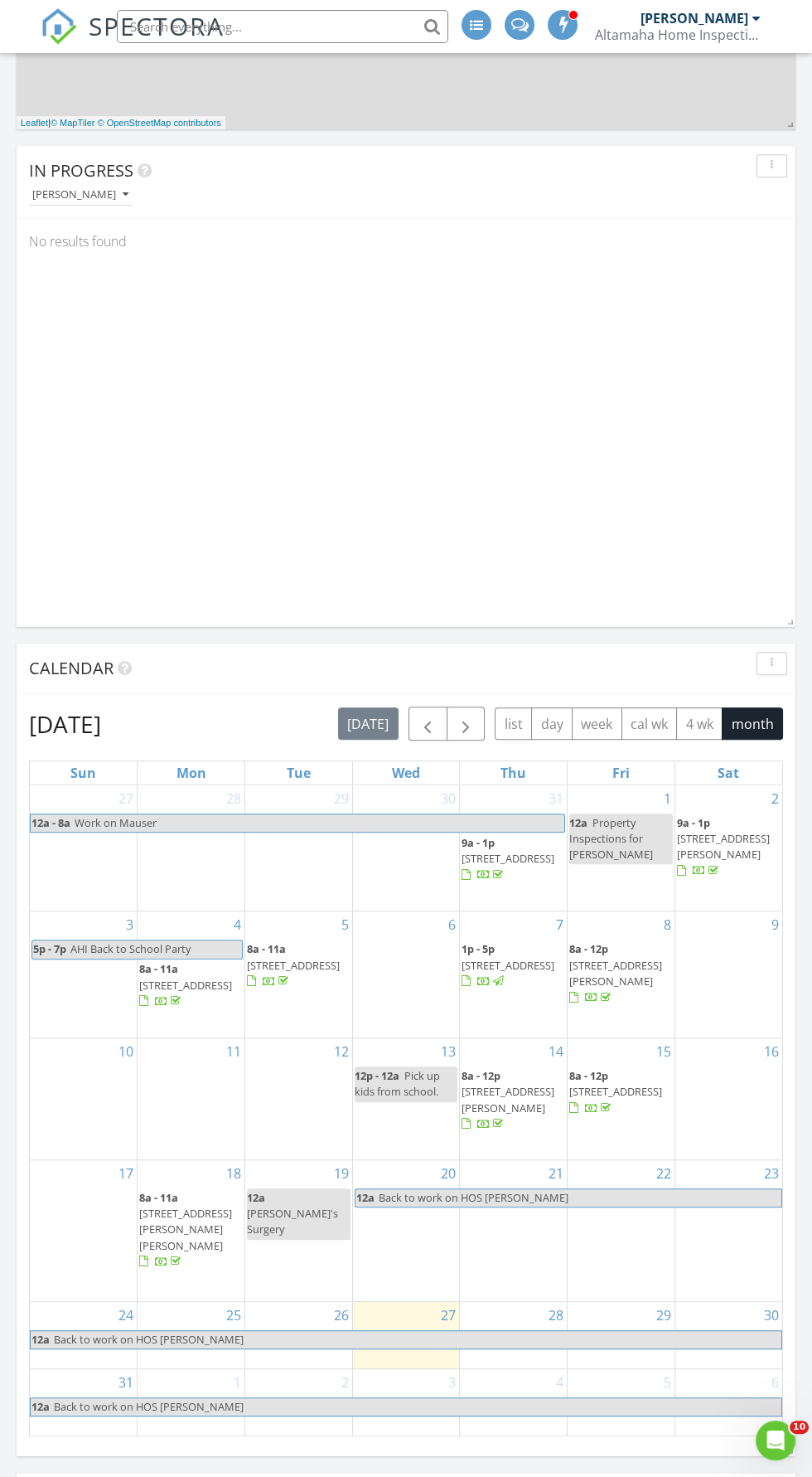
scroll to position [1071, 0]
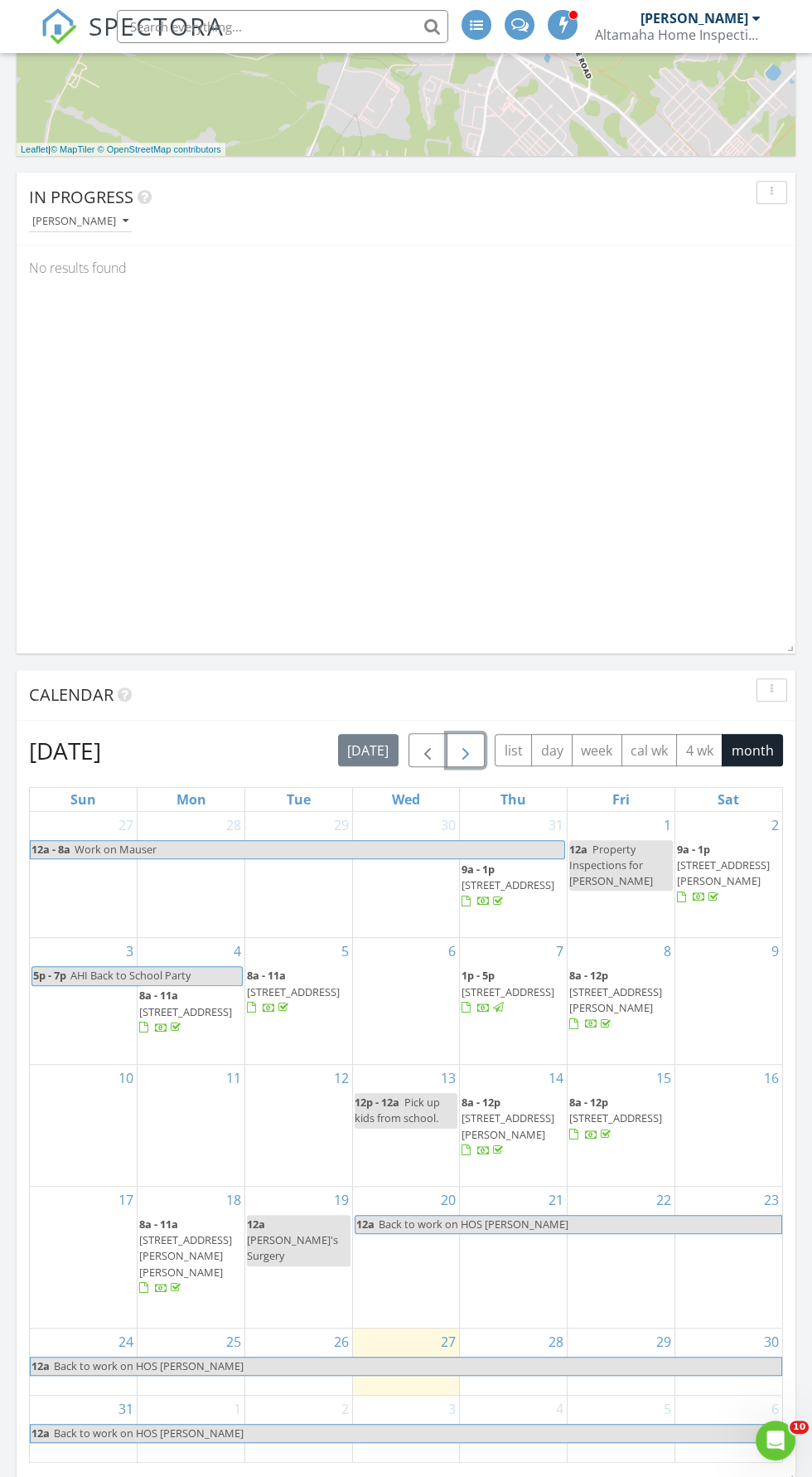
click at [465, 747] on span "button" at bounding box center [466, 751] width 20 height 20
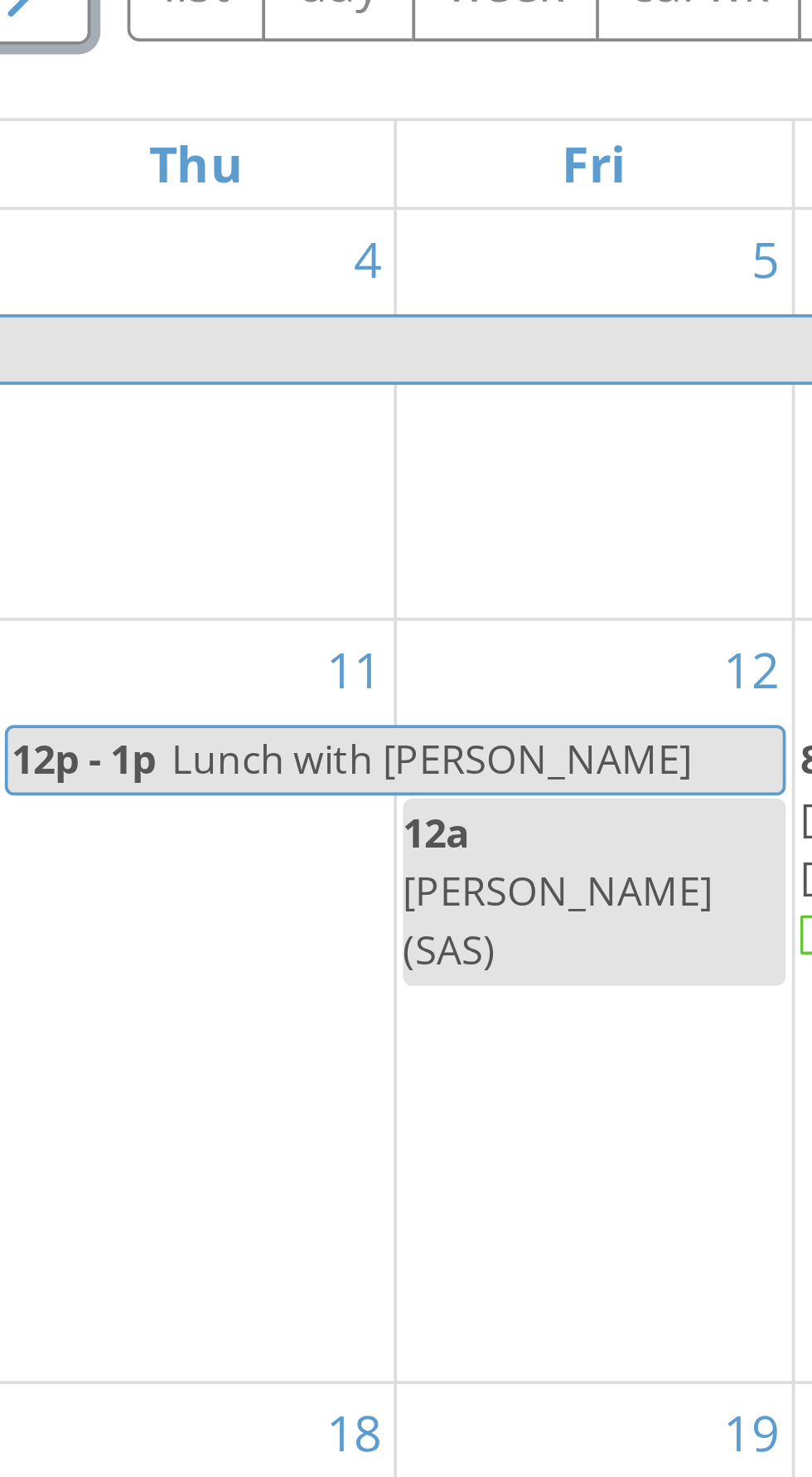
scroll to position [1077, 0]
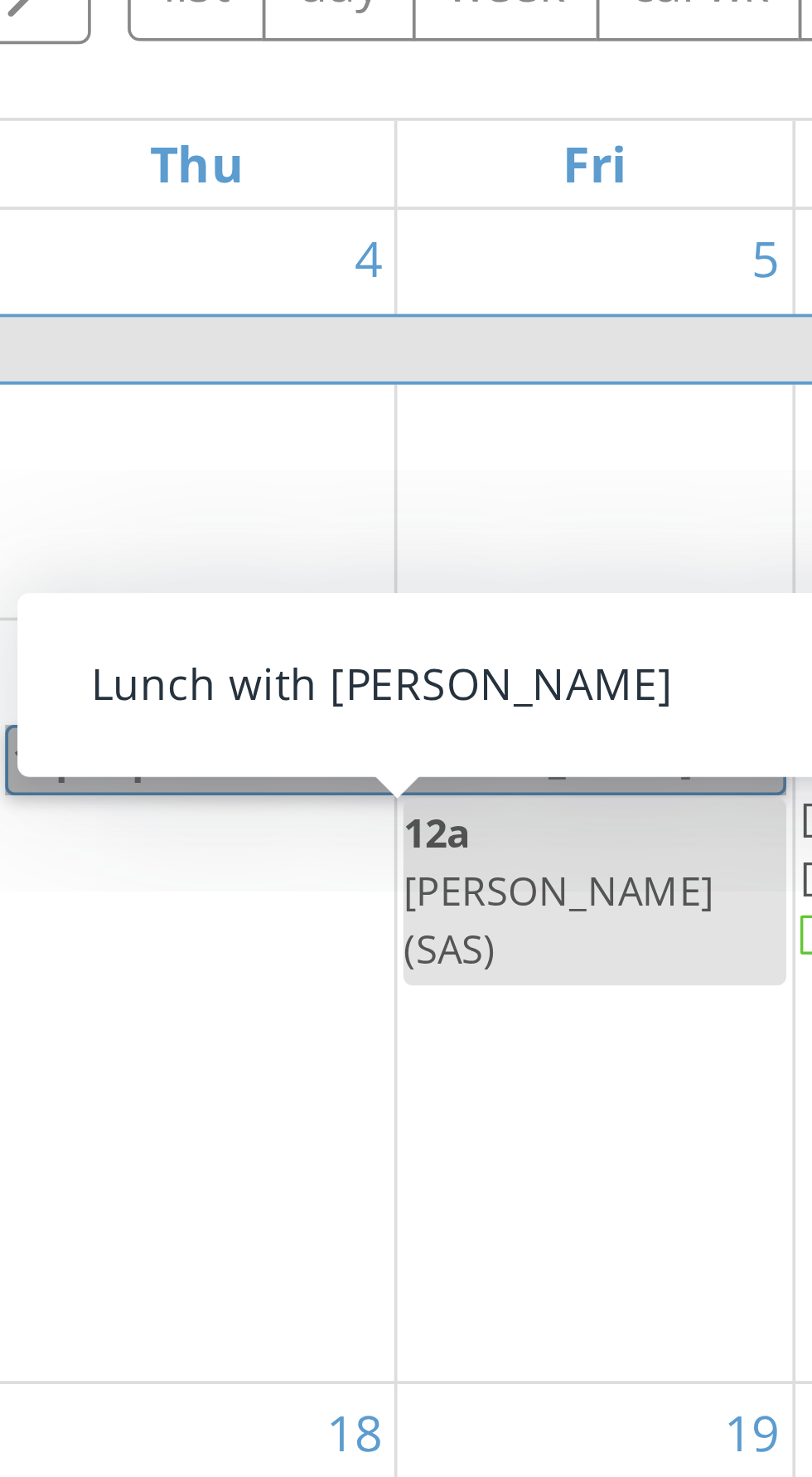
click at [559, 961] on link "12p - 1p Lunch with Benji" at bounding box center [566, 954] width 210 height 19
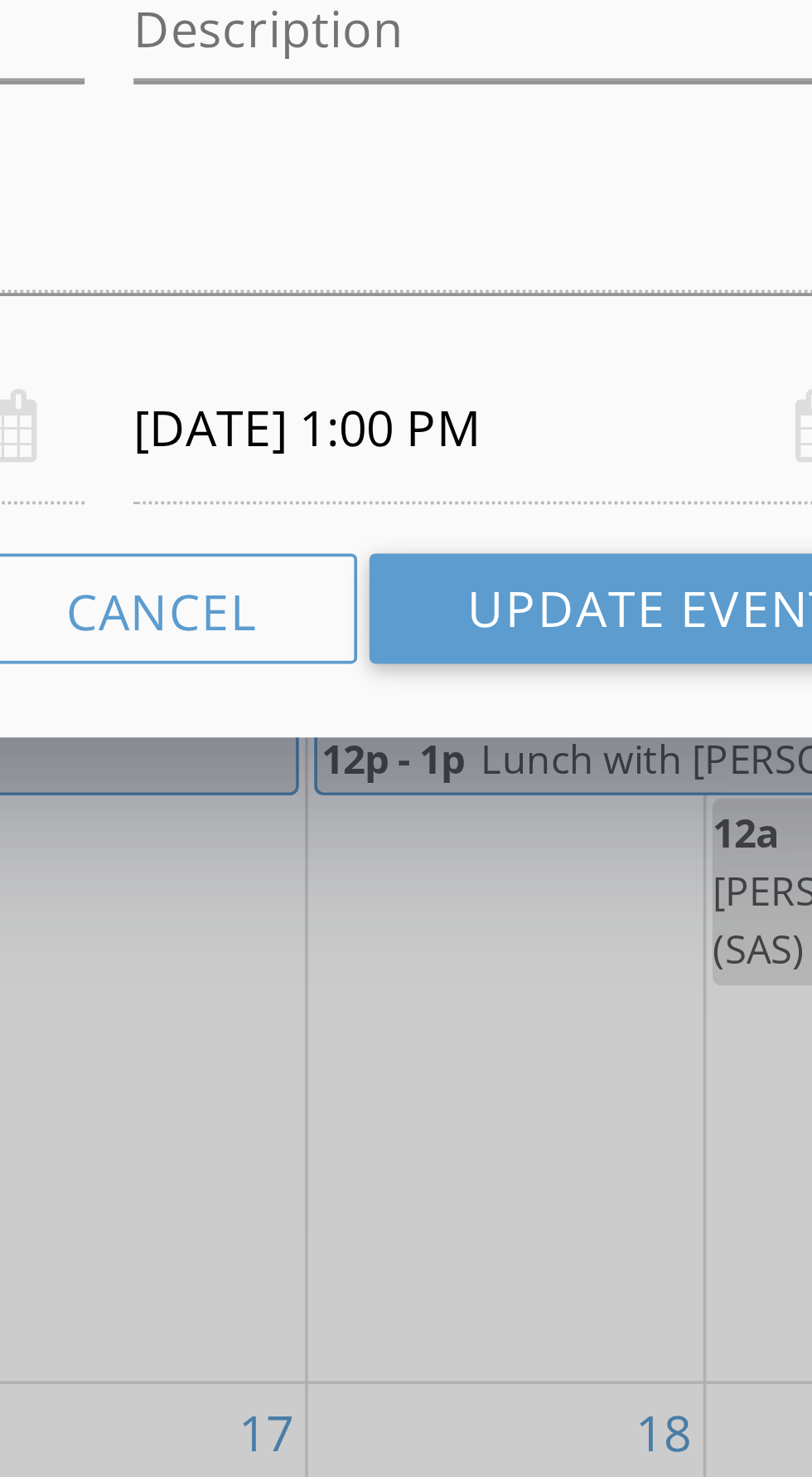
click at [478, 861] on input "[DATE] 1:00 PM" at bounding box center [517, 865] width 210 height 40
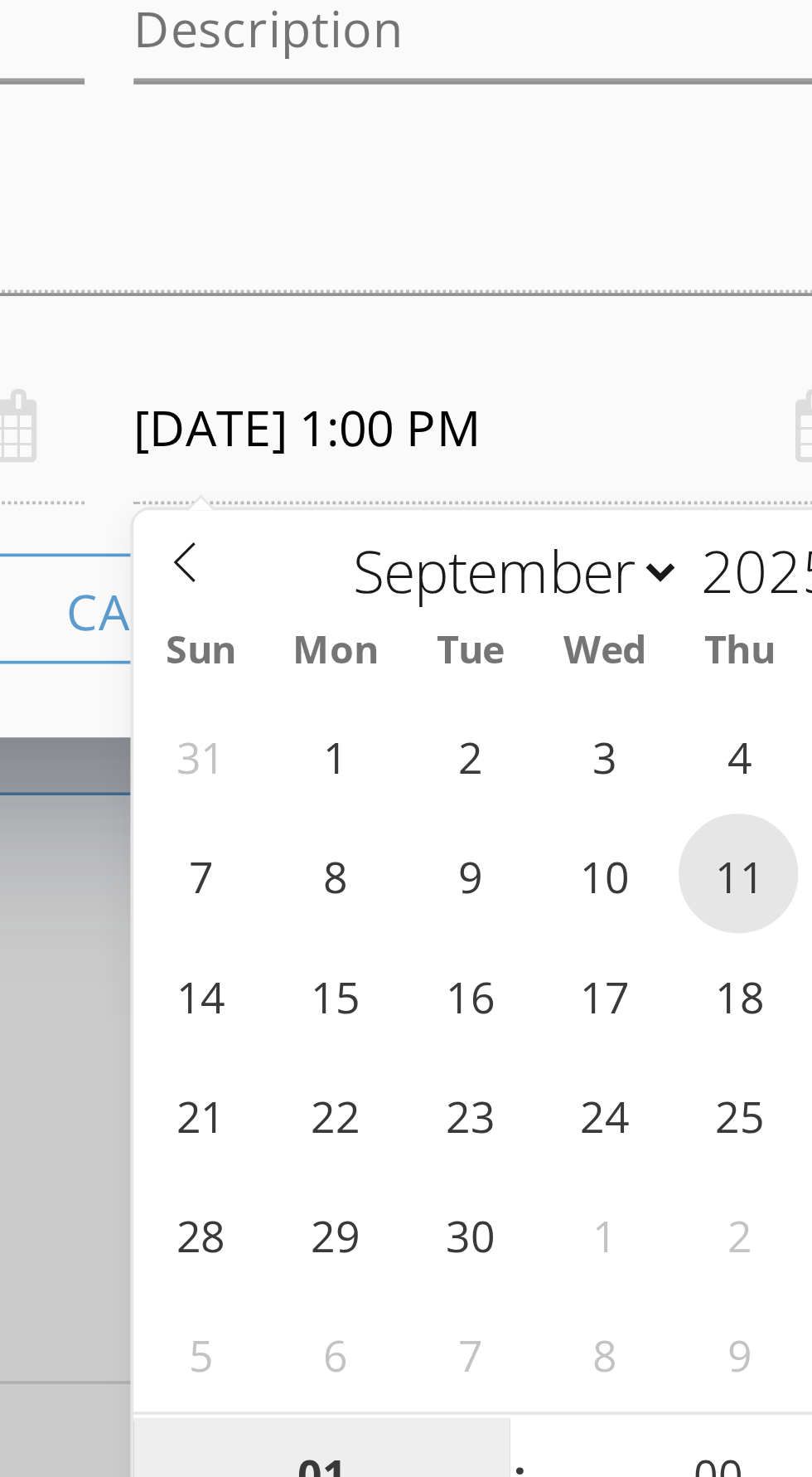
type input "[DATE] 1:00 PM"
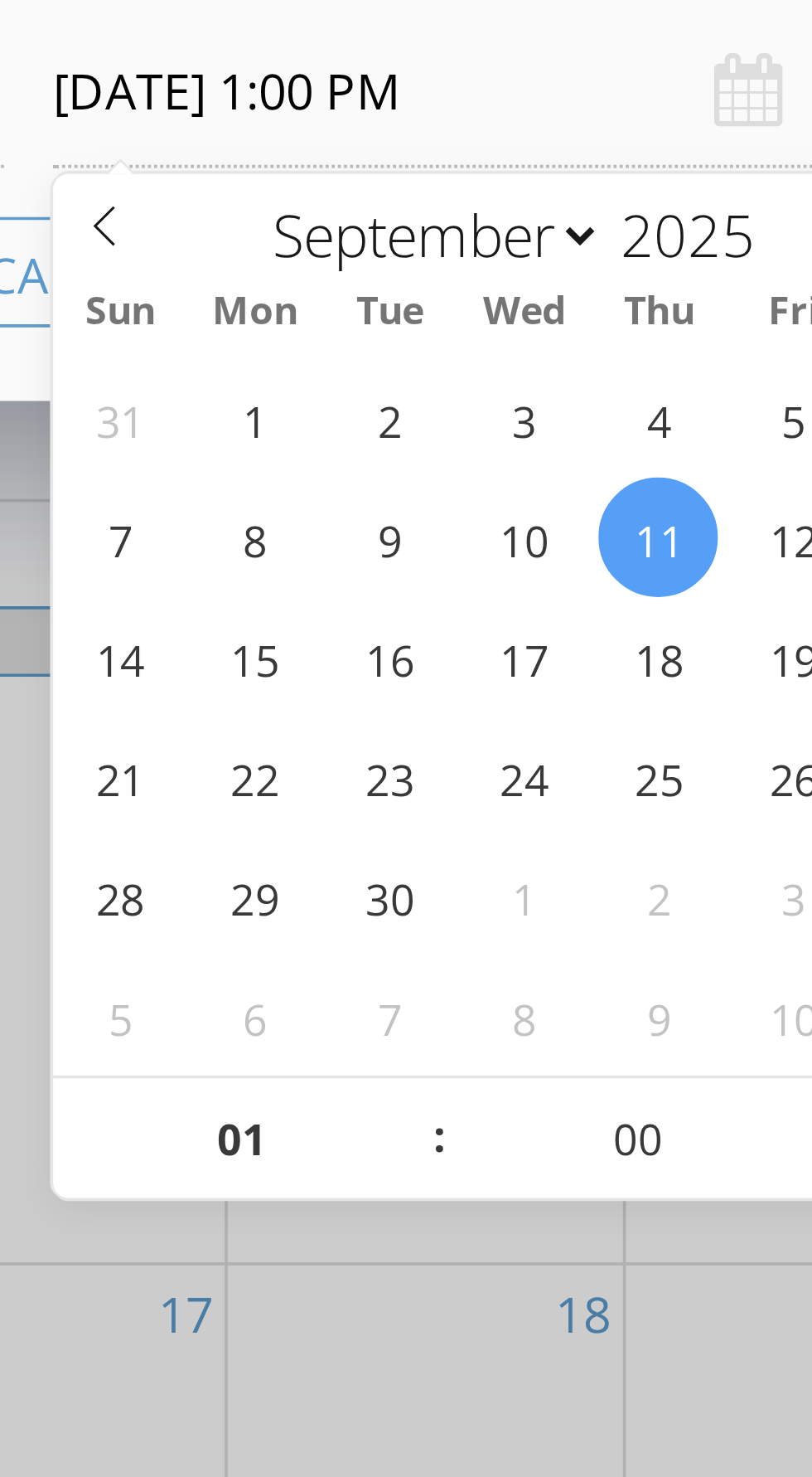
click at [520, 809] on input "[DATE] 1:00 PM" at bounding box center [517, 806] width 210 height 40
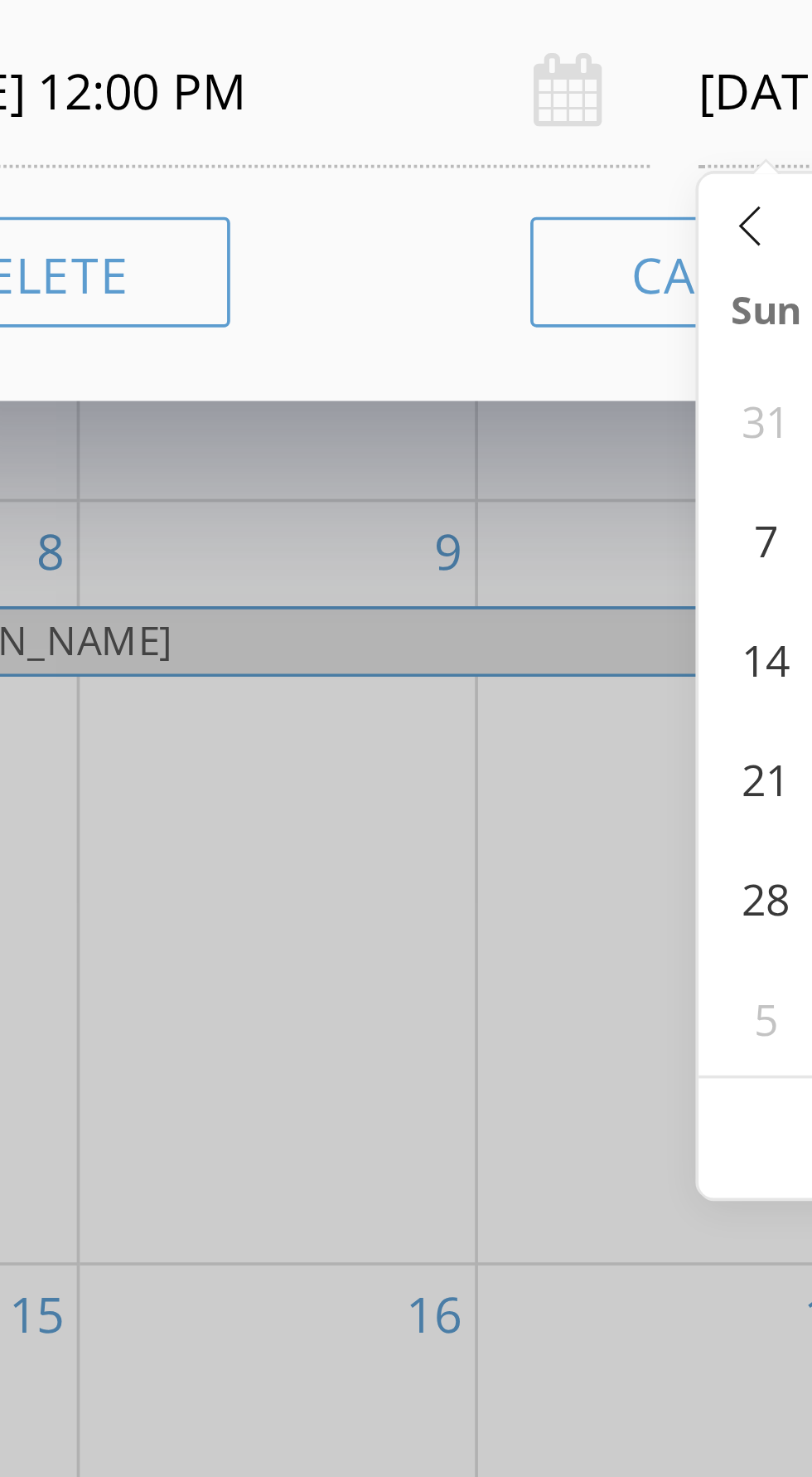
click at [292, 810] on input "[DATE] 12:00 PM" at bounding box center [294, 806] width 210 height 40
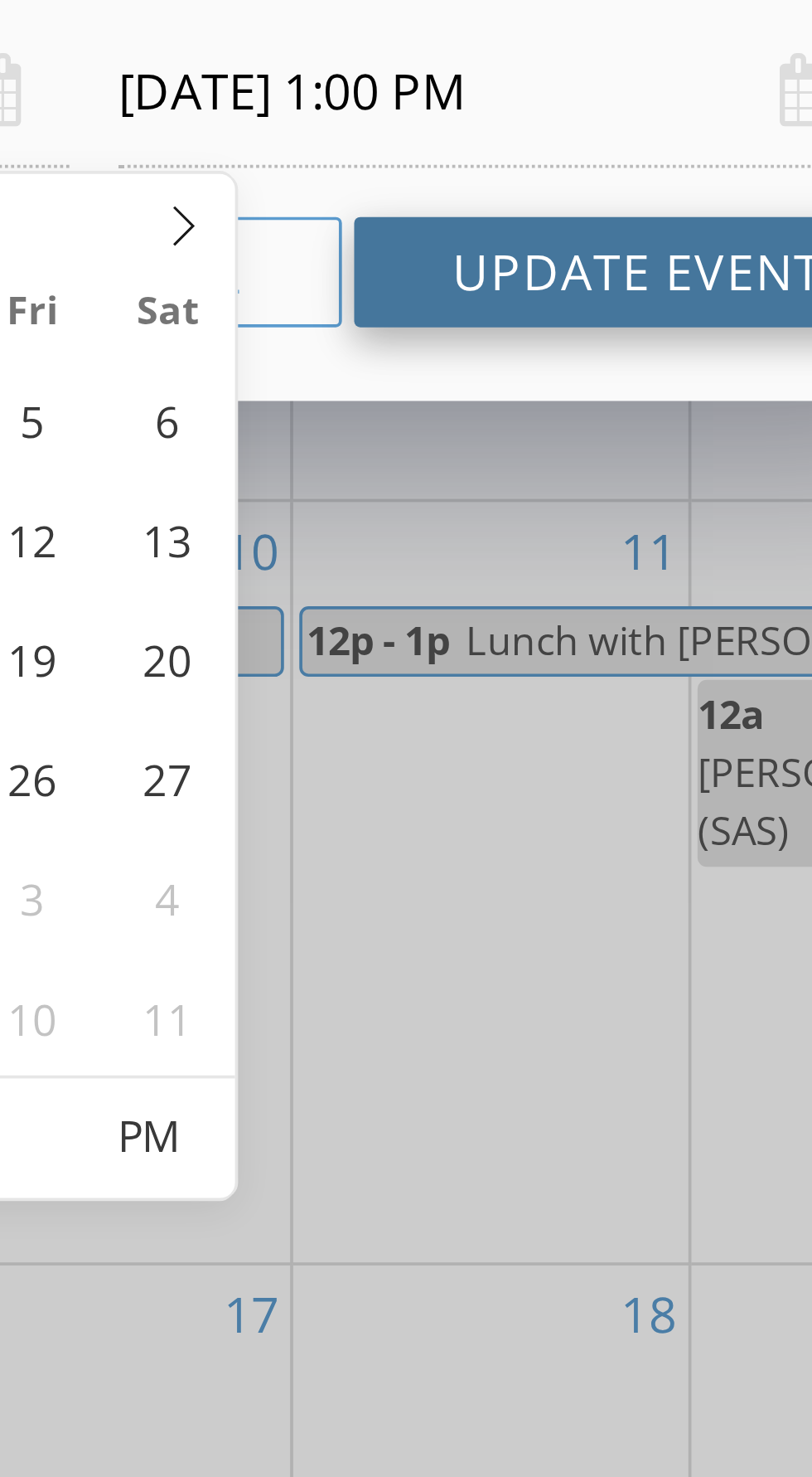
click at [554, 857] on button "Update Event" at bounding box center [553, 855] width 153 height 29
